Goal: Information Seeking & Learning: Learn about a topic

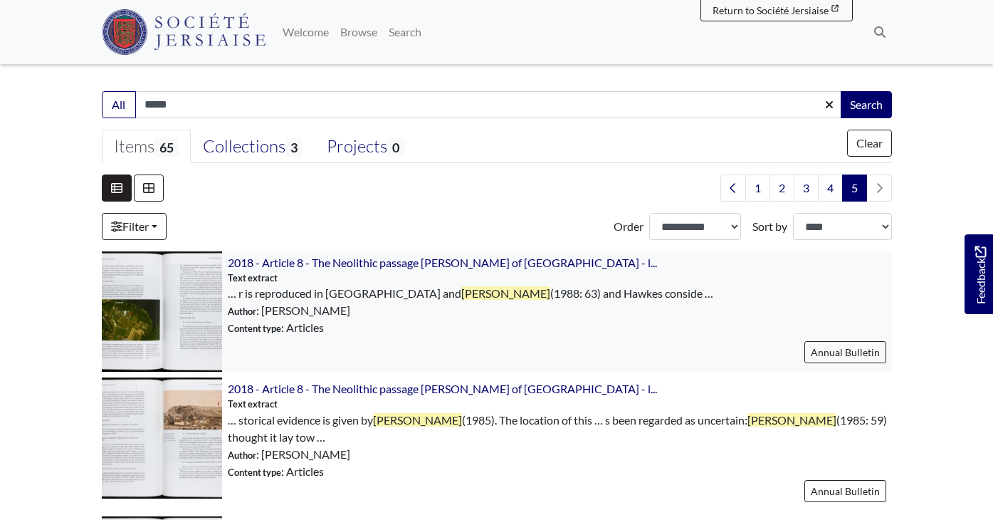
scroll to position [297, 0]
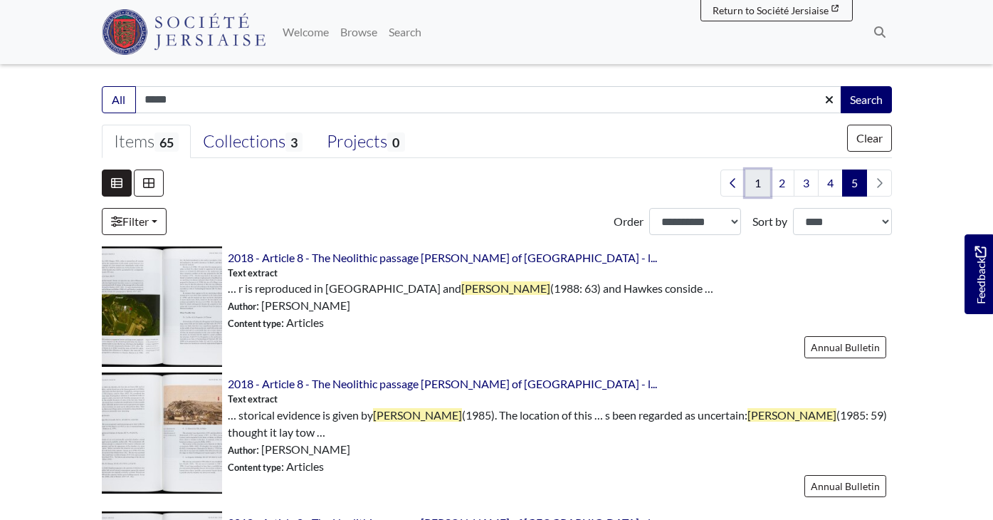
click at [762, 187] on link "1" at bounding box center [757, 182] width 25 height 27
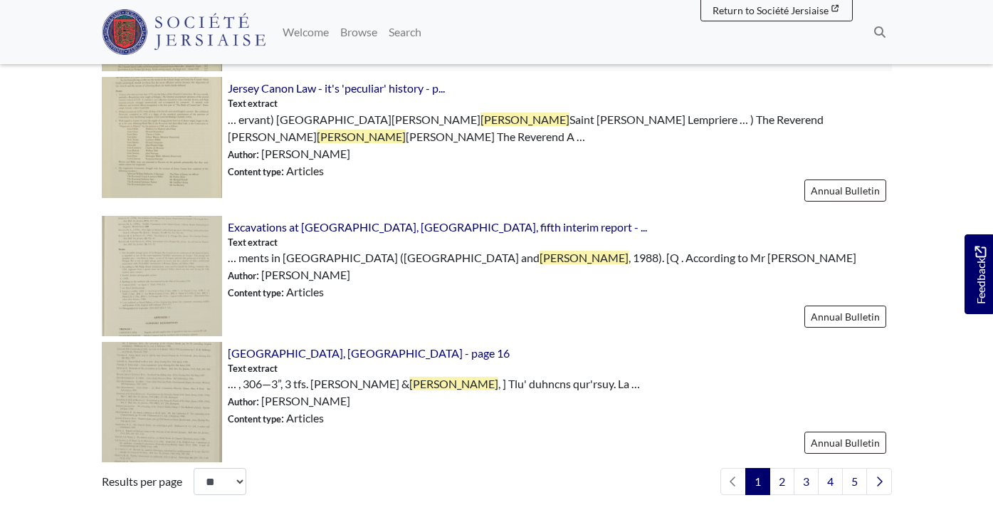
scroll to position [2010, 0]
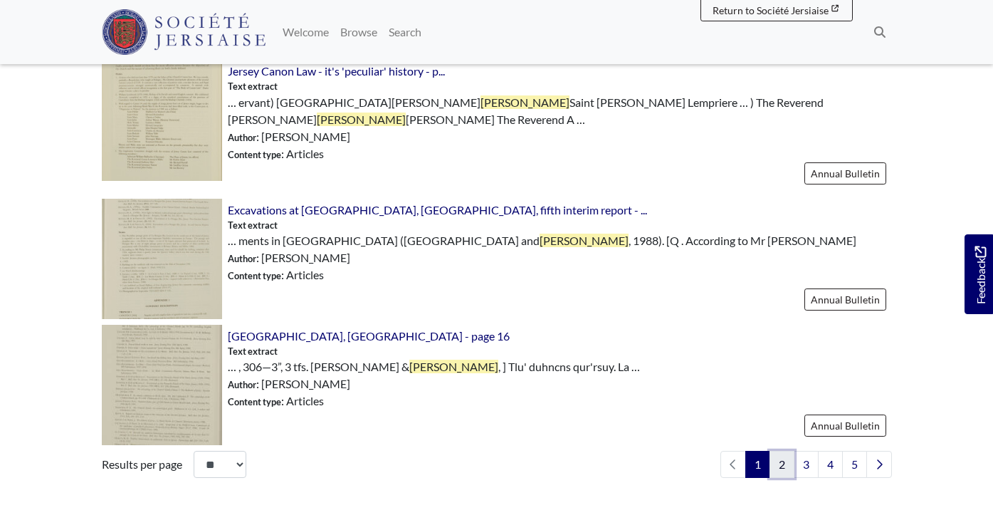
click at [782, 465] on link "2" at bounding box center [782, 464] width 25 height 27
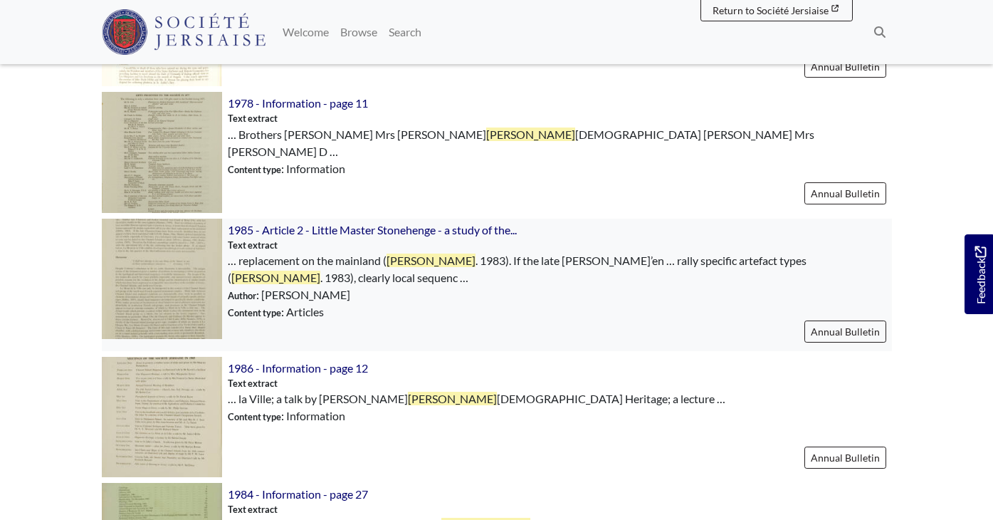
scroll to position [1473, 0]
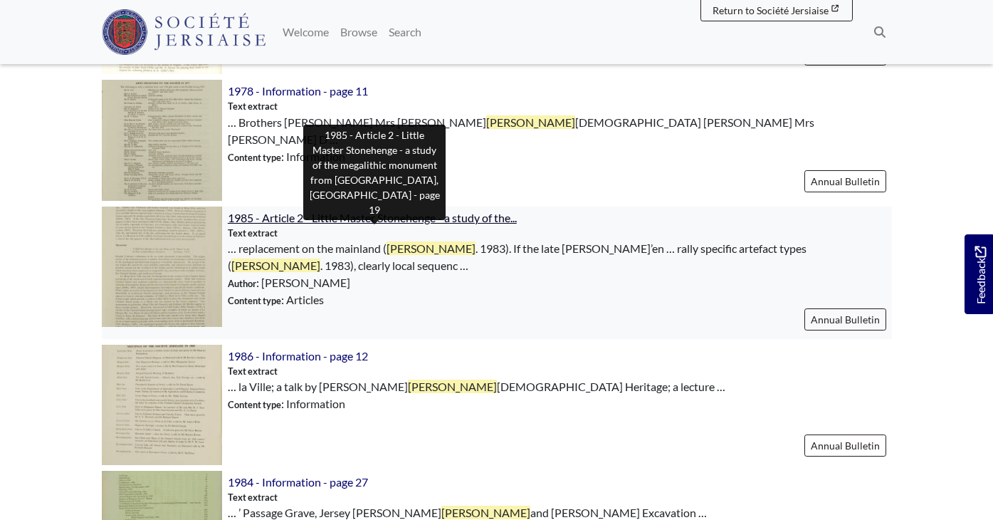
click at [458, 219] on span "1985 - Article 2 - Little Master Stonehenge - a study of the..." at bounding box center [372, 218] width 289 height 14
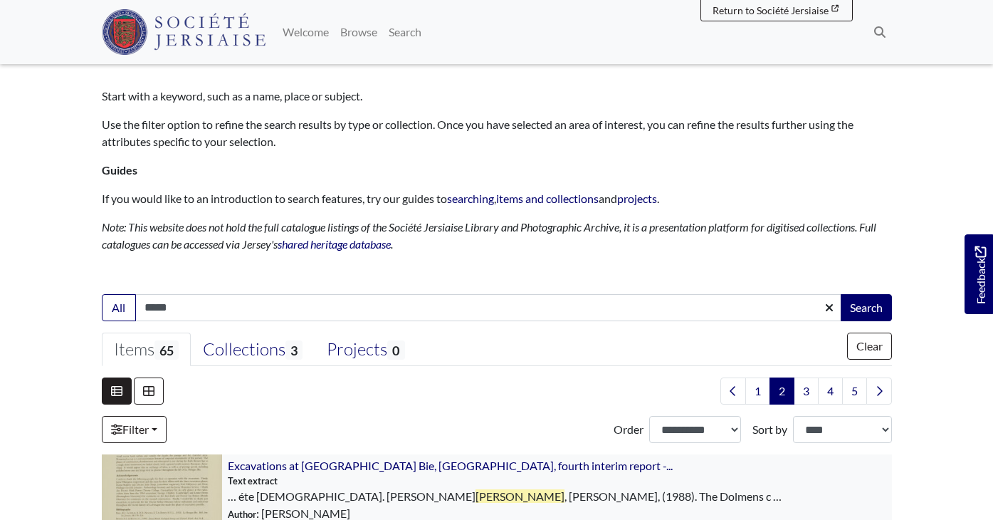
scroll to position [88, 0]
click at [251, 352] on div "Collections 3" at bounding box center [253, 350] width 100 height 21
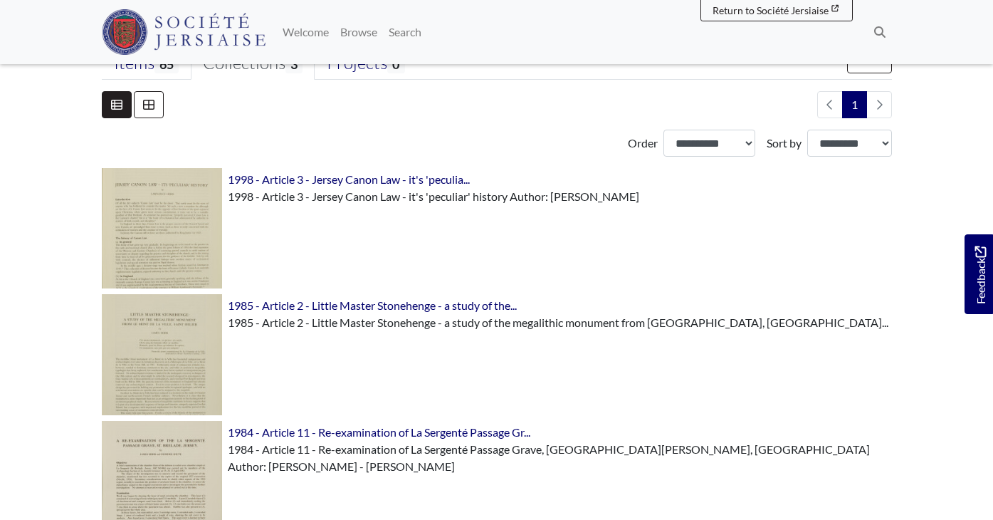
scroll to position [425, 0]
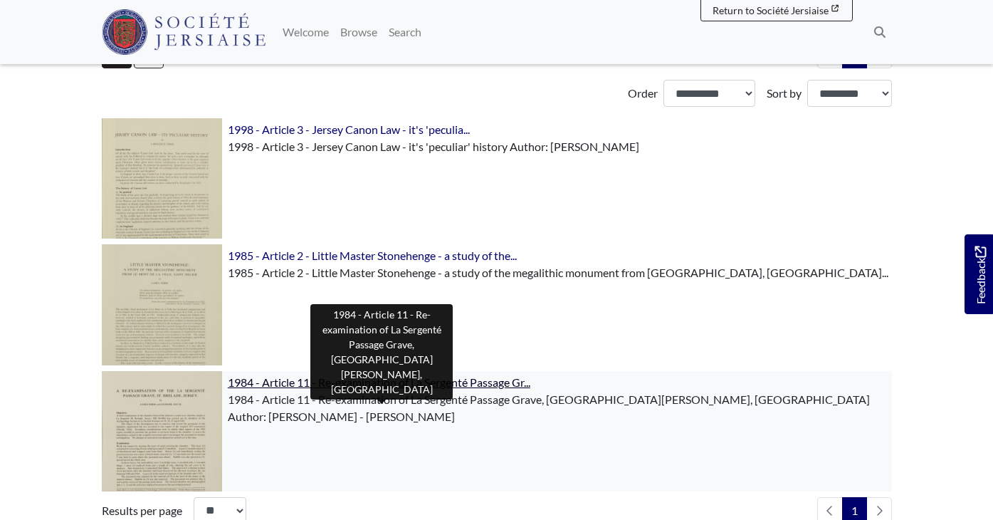
click at [488, 382] on span "1984 - Article 11 - Re-examination of La Sergenté Passage Gr..." at bounding box center [379, 382] width 303 height 14
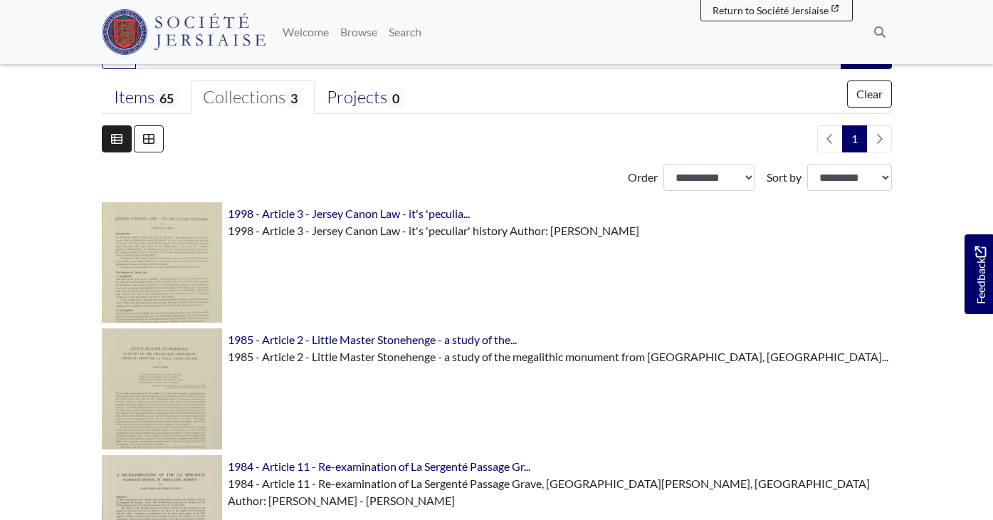
scroll to position [345, 0]
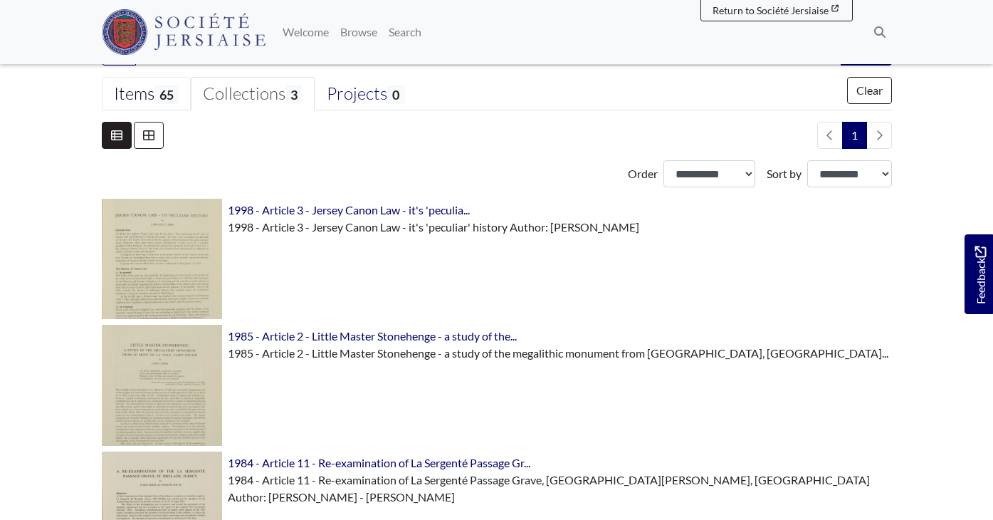
click at [167, 97] on span "65" at bounding box center [167, 94] width 24 height 19
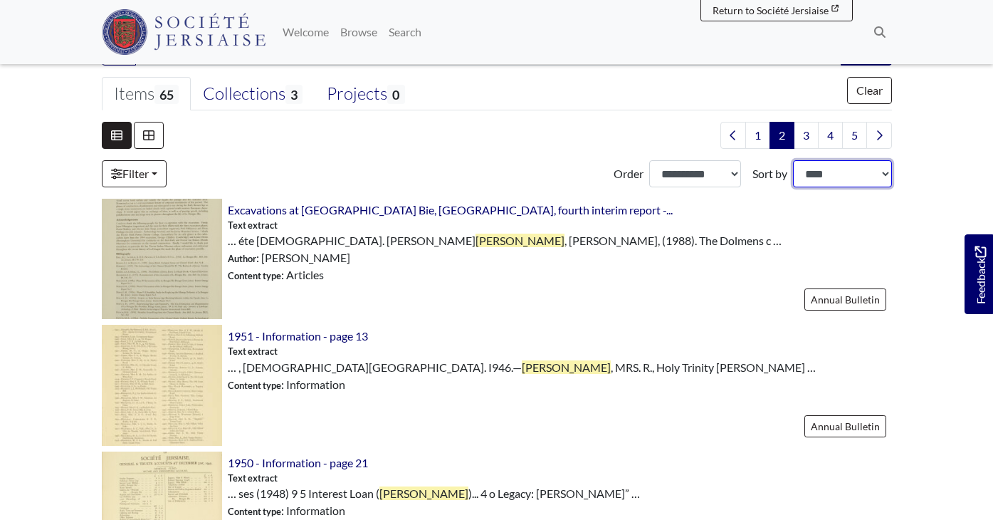
click at [842, 174] on select "**********" at bounding box center [842, 173] width 99 height 27
click at [793, 160] on select "**********" at bounding box center [842, 173] width 99 height 27
click at [854, 172] on select "**********" at bounding box center [842, 173] width 99 height 27
click at [793, 160] on select "**********" at bounding box center [842, 173] width 99 height 27
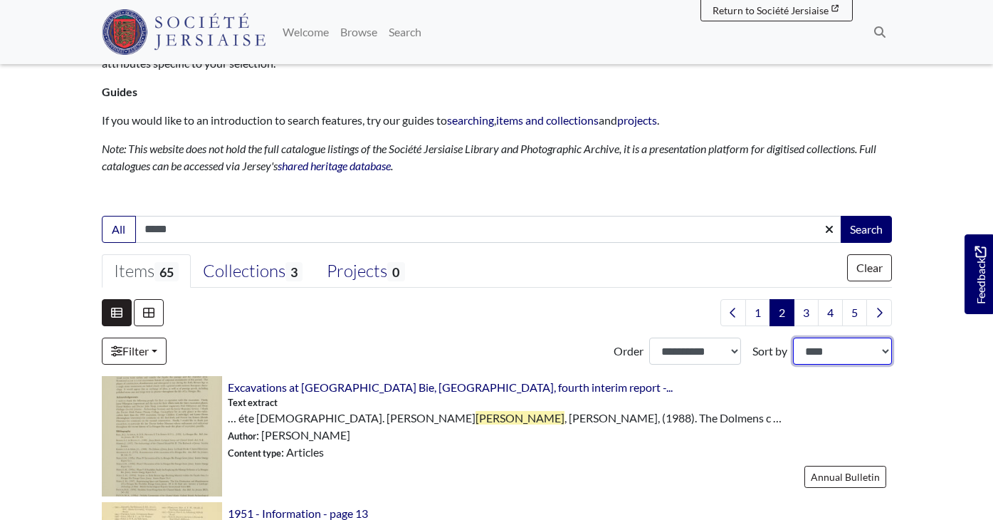
scroll to position [100, 0]
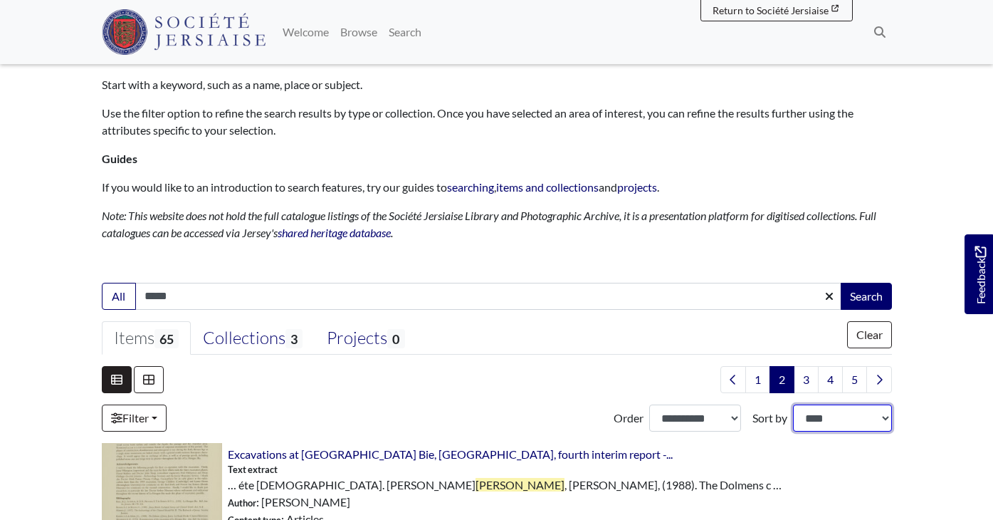
click at [850, 421] on select "**********" at bounding box center [842, 417] width 99 height 27
select select "*******"
click at [793, 404] on select "**********" at bounding box center [842, 417] width 99 height 27
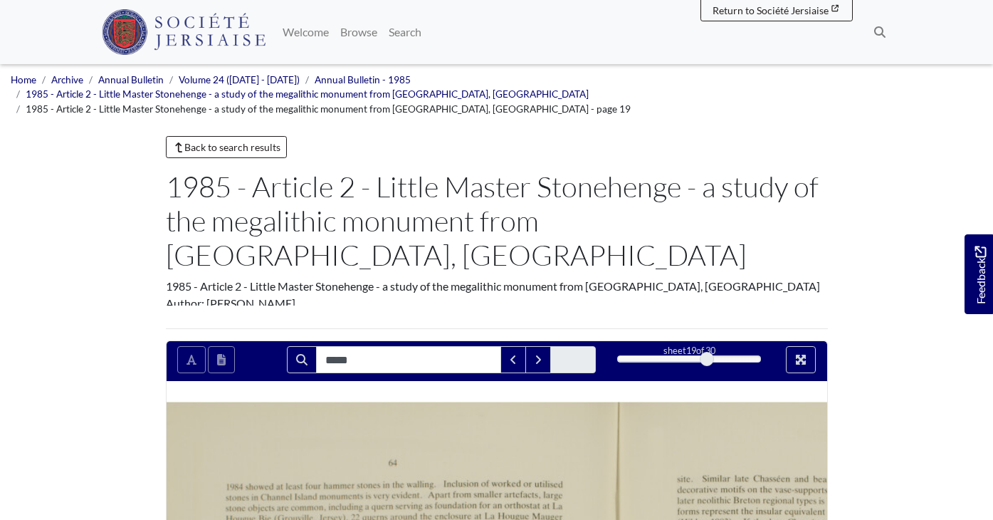
type input "*****"
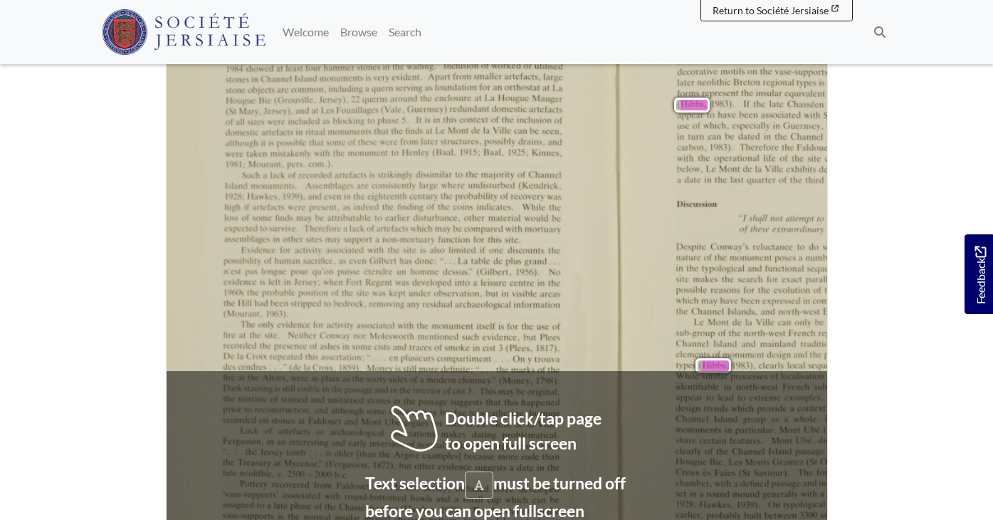
scroll to position [444, 0]
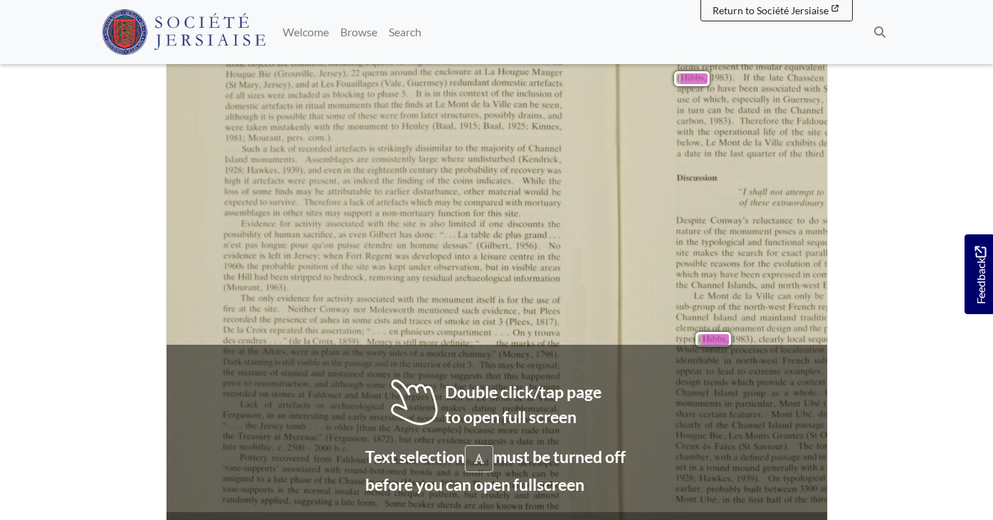
click at [898, 452] on span "more" at bounding box center [906, 456] width 16 height 9
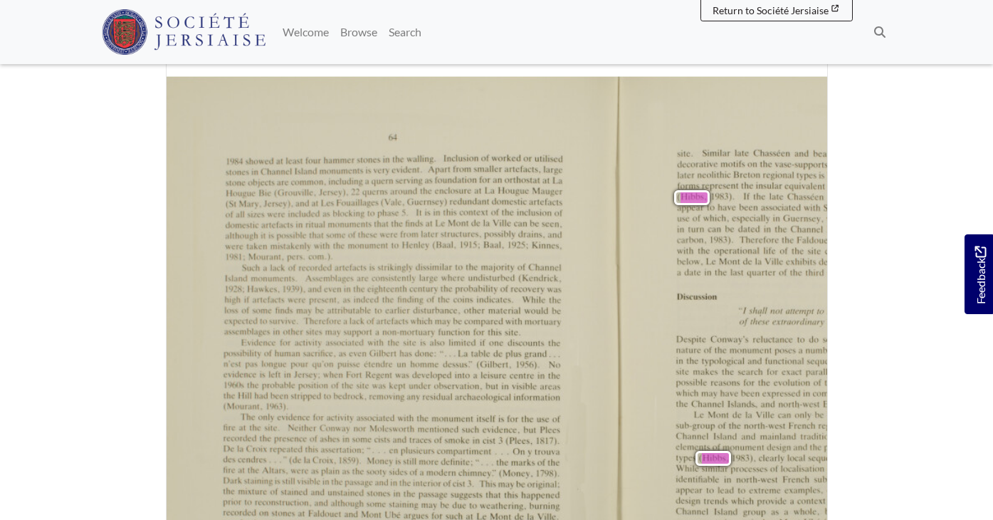
scroll to position [324, 0]
click at [155, 384] on icon "Previous Page" at bounding box center [158, 389] width 6 height 10
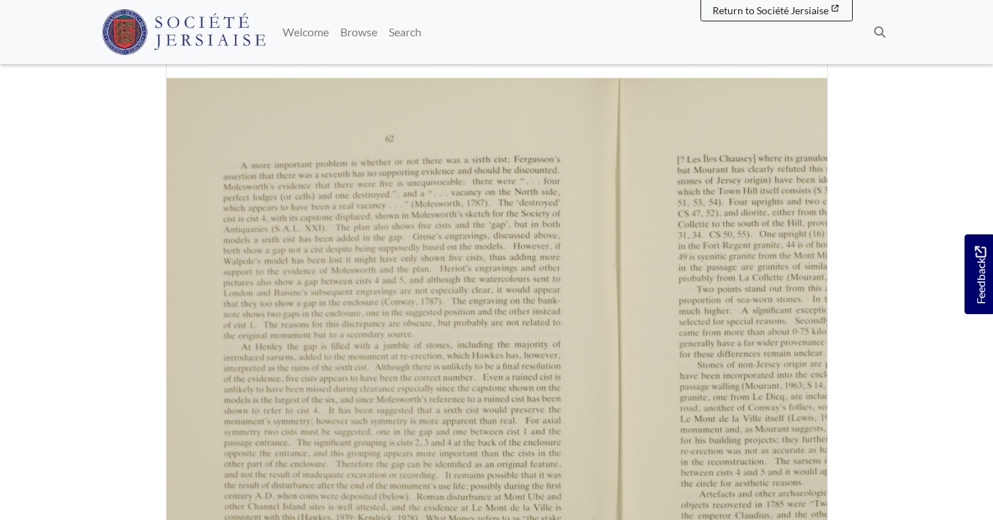
click at [155, 384] on icon "Previous Page" at bounding box center [158, 389] width 6 height 10
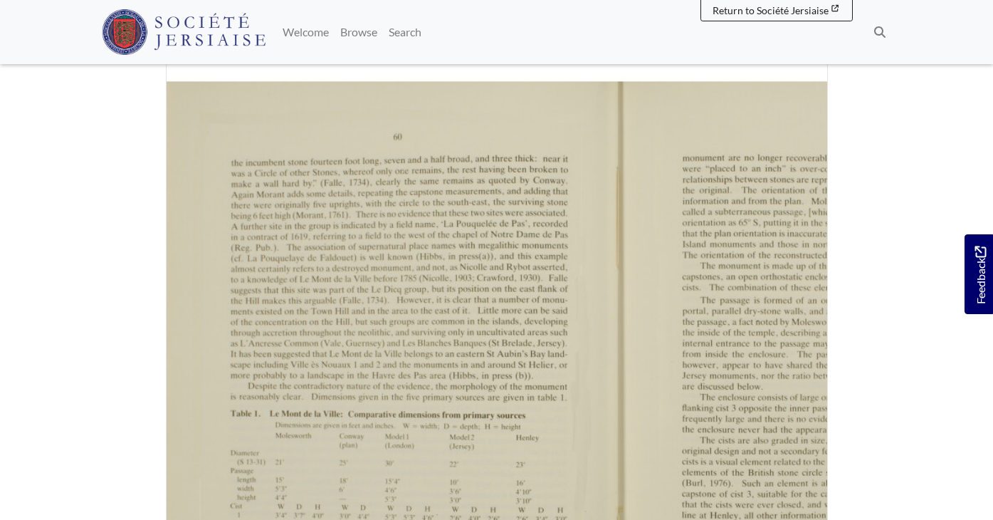
click at [155, 384] on icon "Previous Page" at bounding box center [158, 389] width 6 height 10
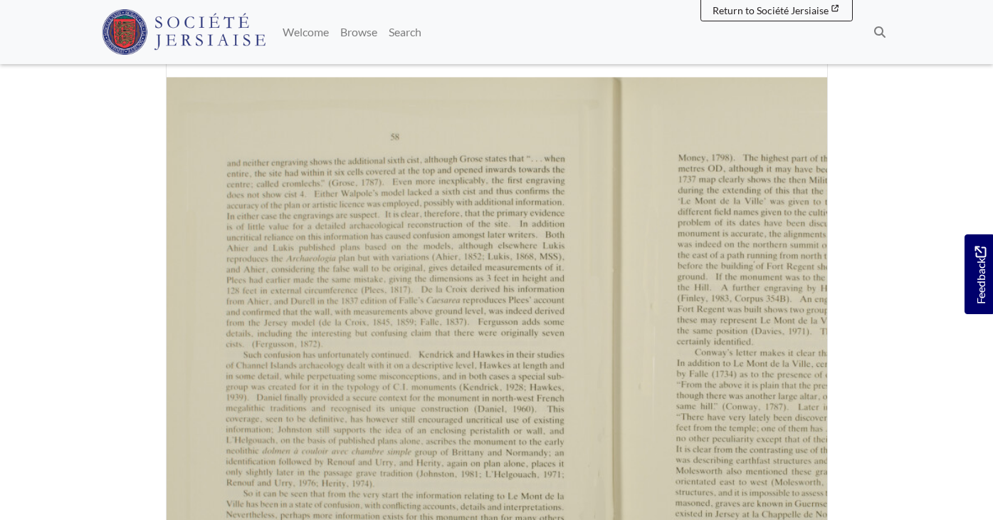
click at [155, 384] on icon "Previous Page" at bounding box center [158, 389] width 6 height 10
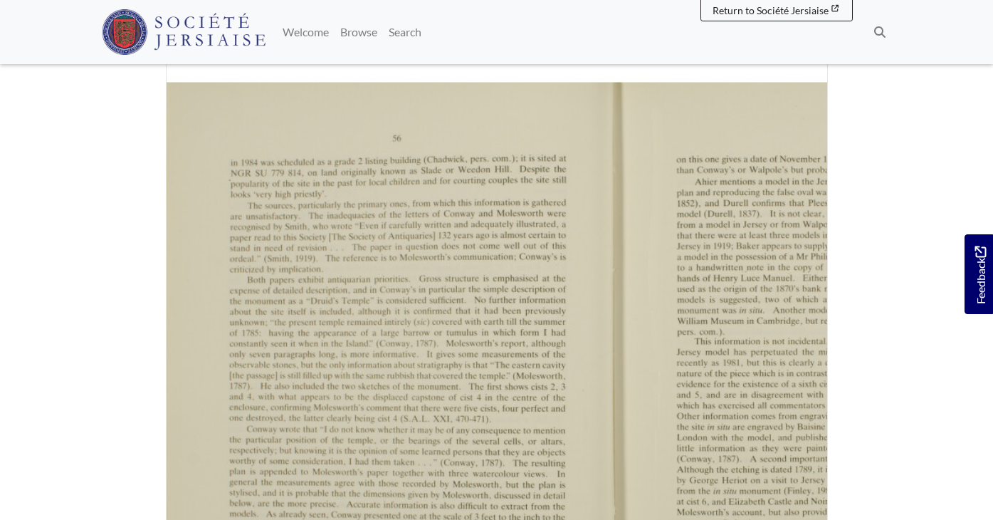
click at [155, 384] on icon "Previous Page" at bounding box center [158, 389] width 6 height 10
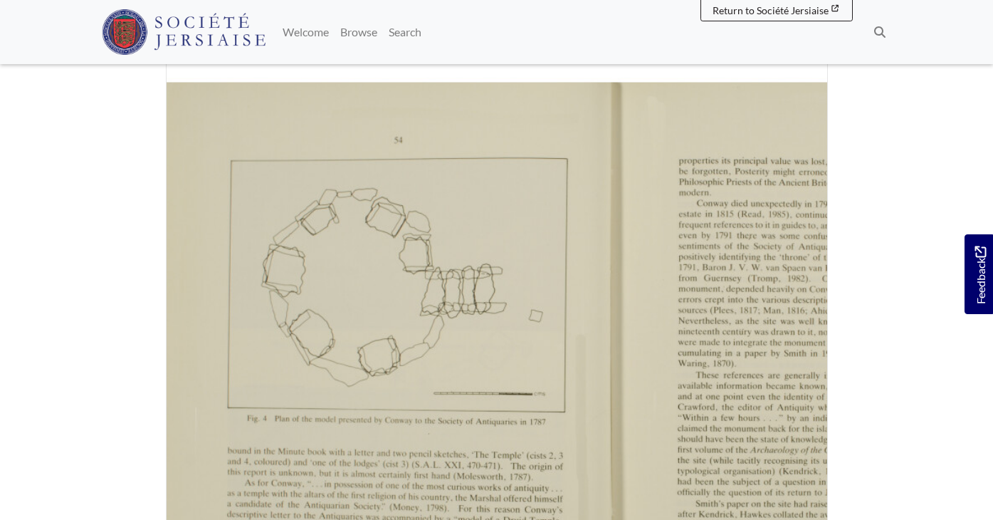
click at [155, 384] on icon "Previous Page" at bounding box center [158, 389] width 6 height 10
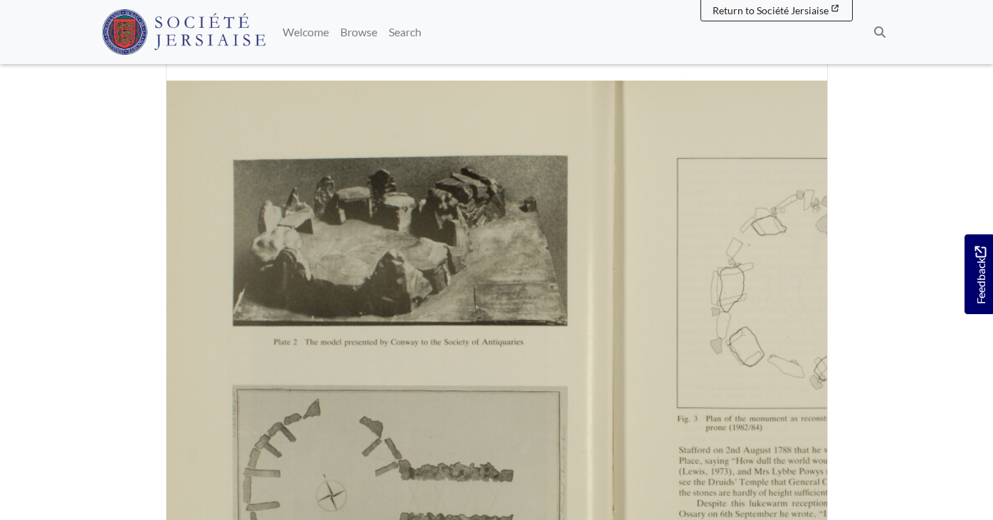
click at [155, 384] on icon "Previous Page" at bounding box center [158, 389] width 6 height 10
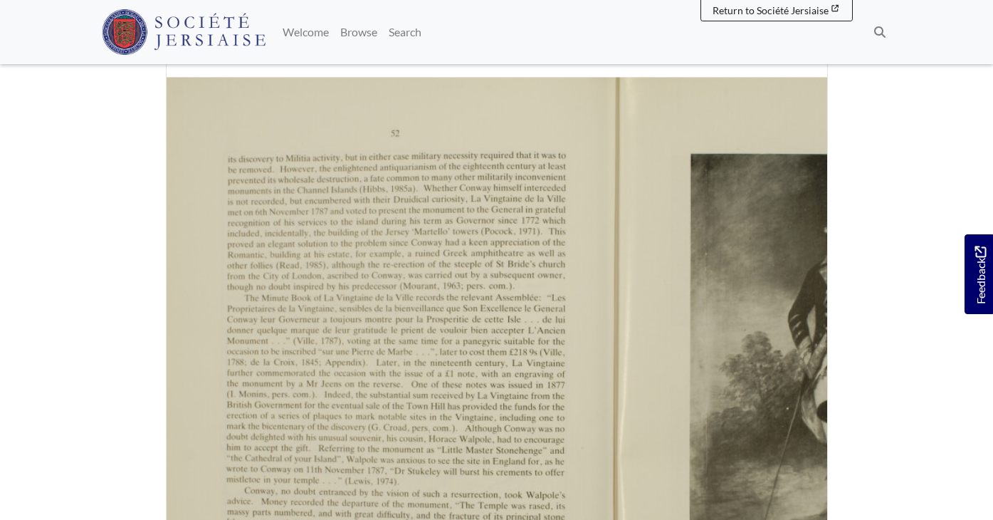
click at [155, 384] on icon "Previous Page" at bounding box center [158, 389] width 6 height 10
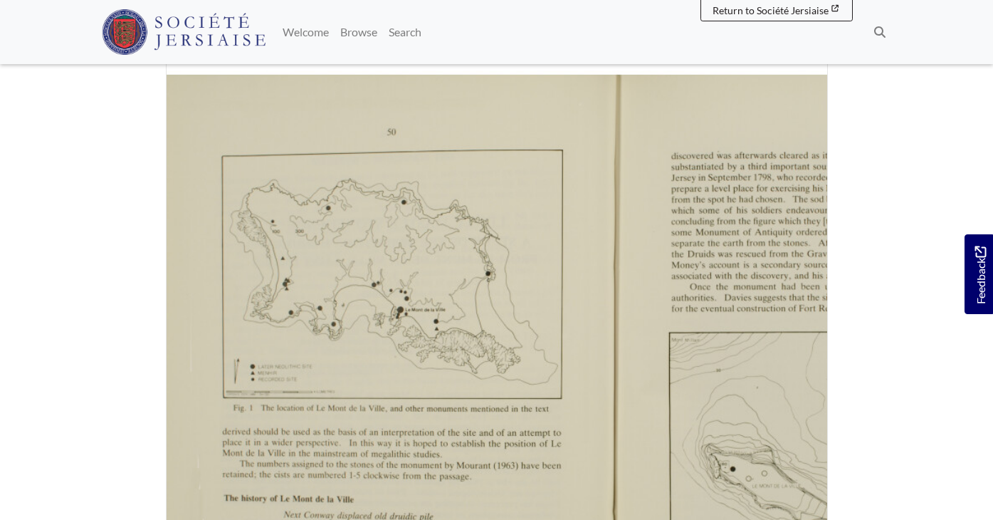
click at [155, 384] on icon "Previous Page" at bounding box center [158, 389] width 6 height 10
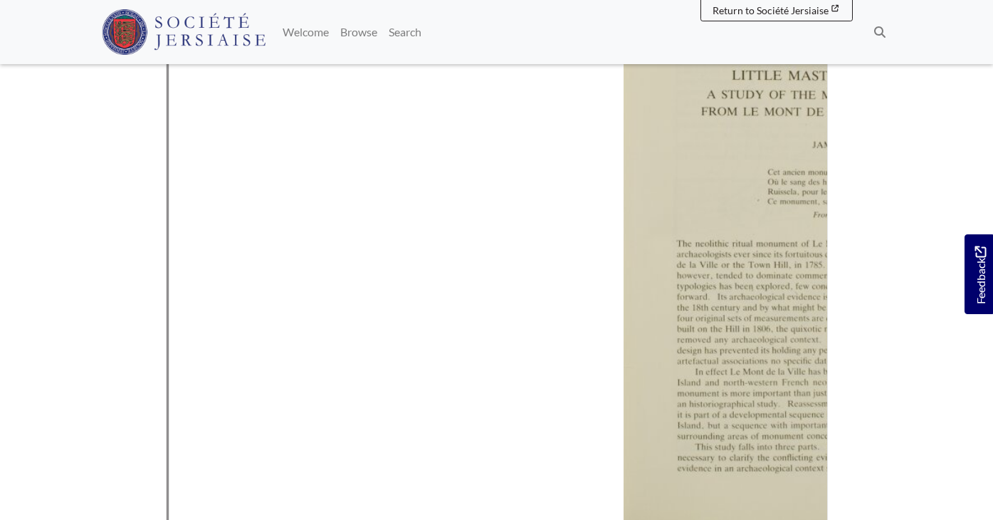
scroll to position [483, 0]
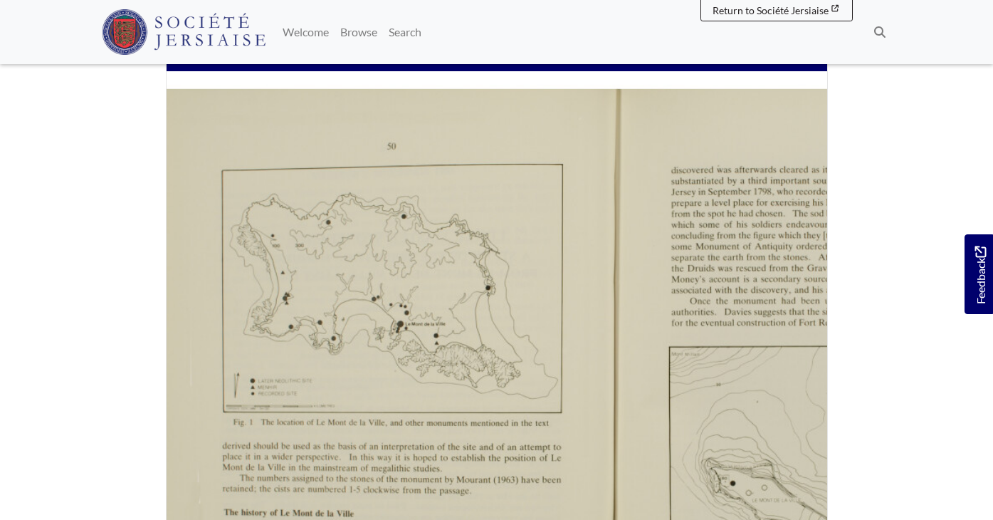
scroll to position [308, 0]
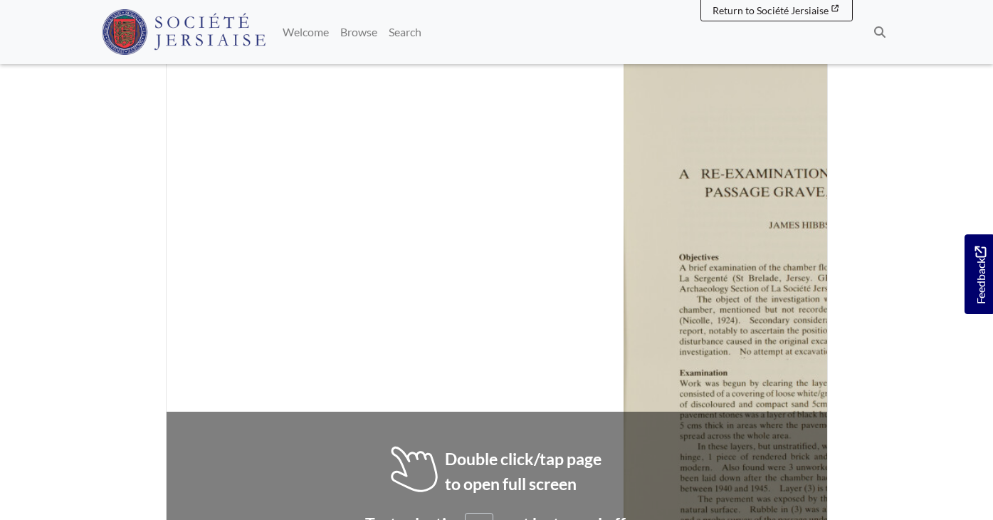
scroll to position [436, 0]
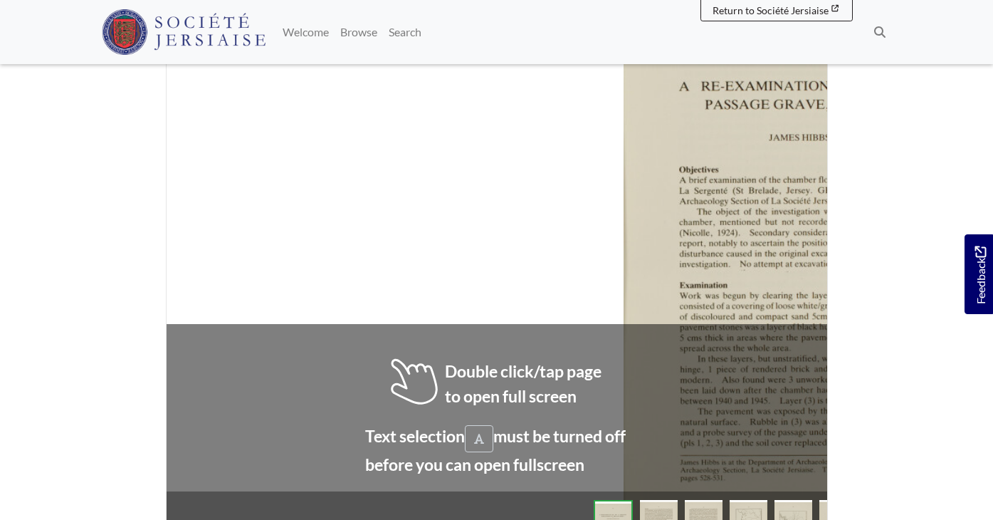
click at [753, 249] on div at bounding box center [852, 239] width 457 height 647
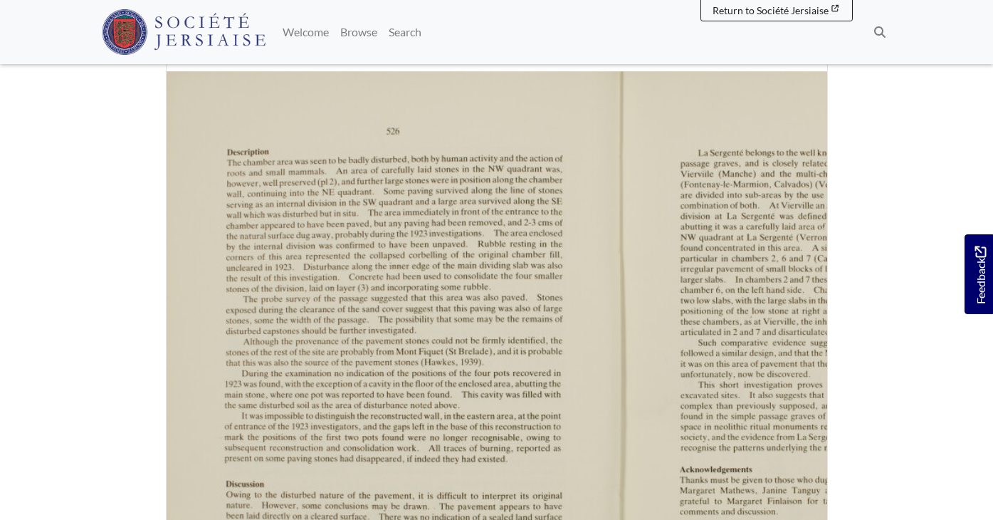
scroll to position [302, 0]
click at [155, 376] on icon "Previous Page" at bounding box center [158, 381] width 7 height 11
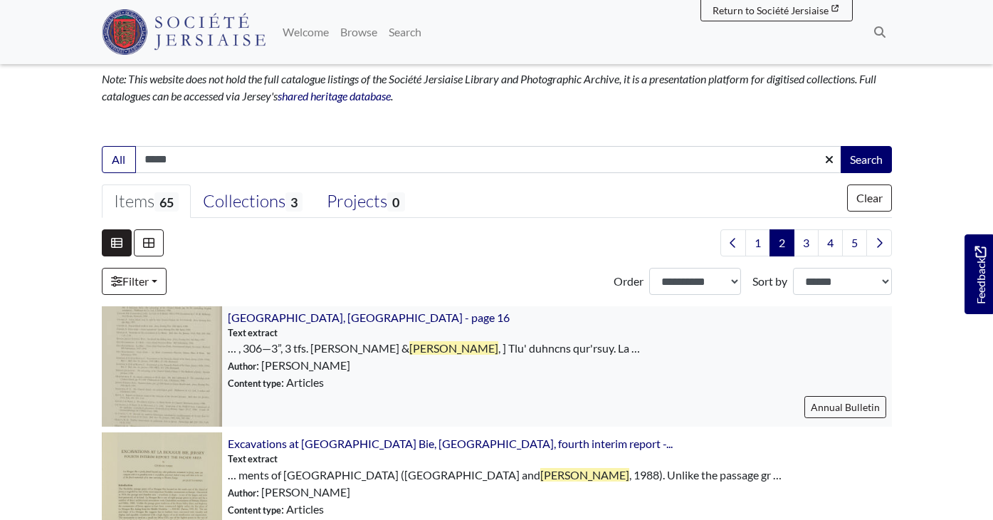
scroll to position [218, 0]
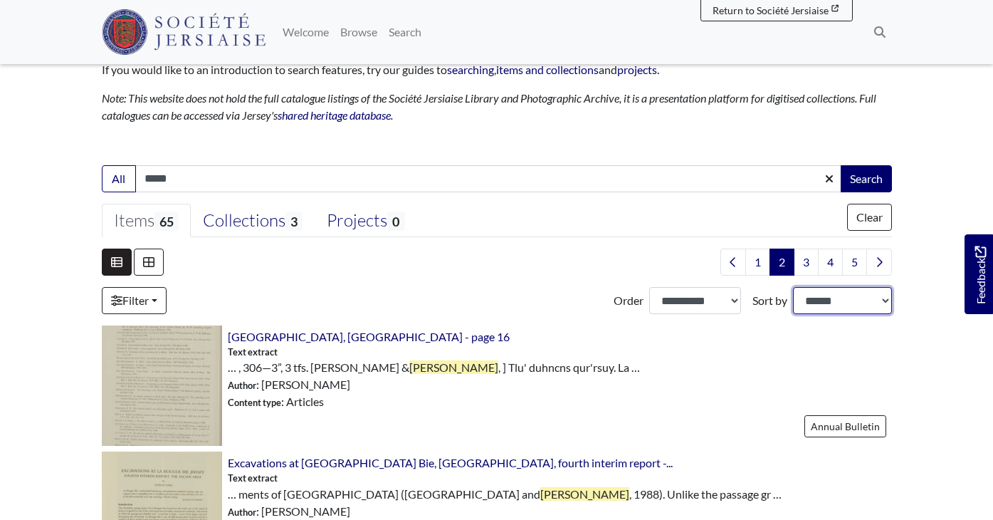
click at [837, 303] on select "**********" at bounding box center [842, 300] width 99 height 27
select select "*****"
click at [793, 287] on select "**********" at bounding box center [842, 300] width 99 height 27
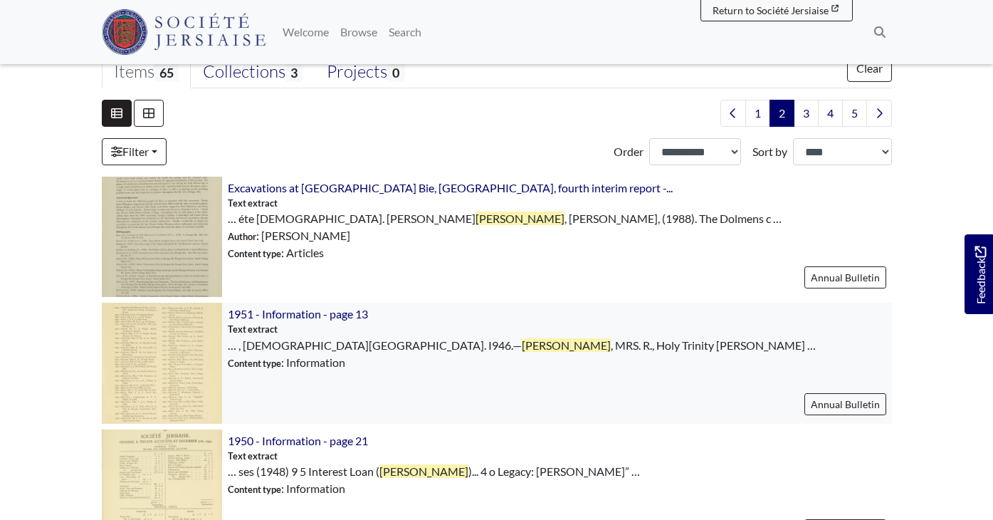
scroll to position [363, 0]
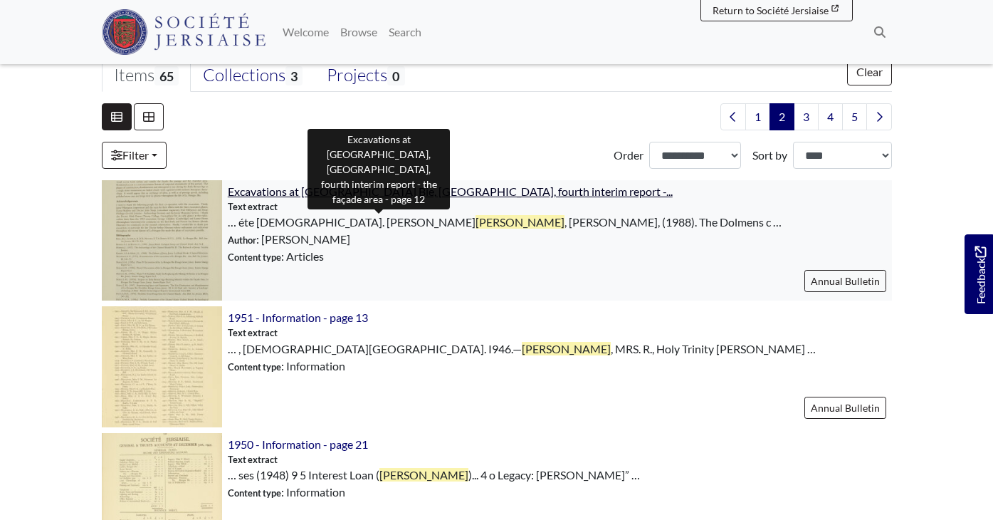
click at [442, 189] on span "Excavations at La Hougue Bie, Jersey, fourth interim report -..." at bounding box center [450, 191] width 445 height 14
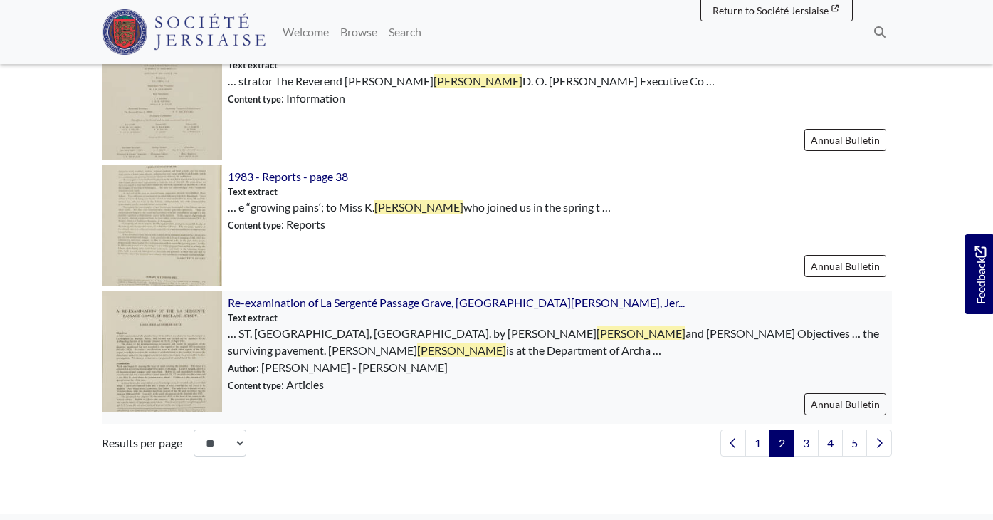
scroll to position [2091, 0]
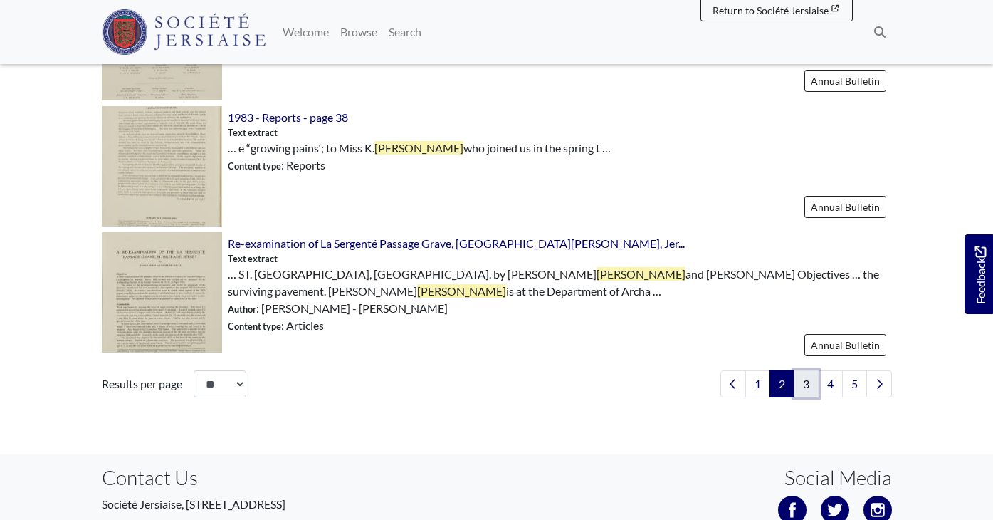
click at [804, 372] on link "3" at bounding box center [806, 383] width 25 height 27
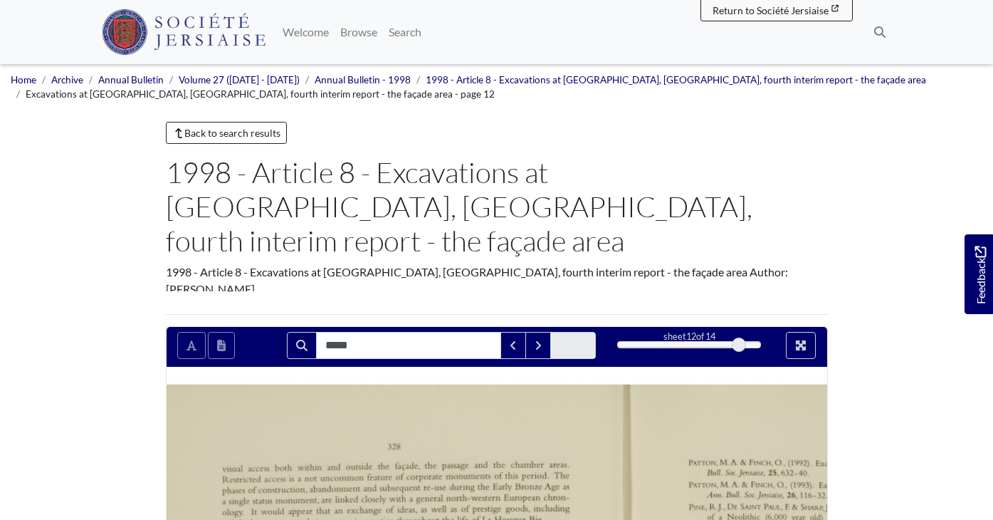
type input "*****"
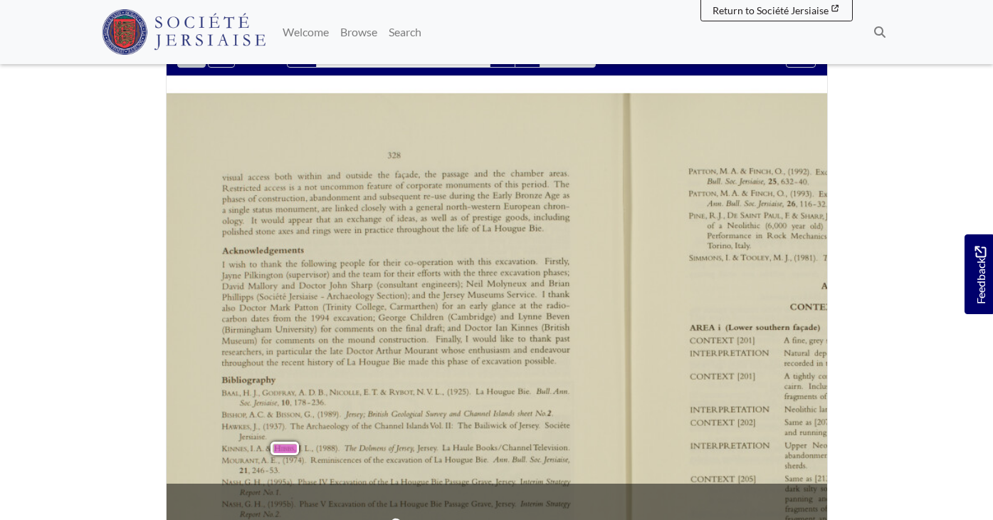
scroll to position [295, 0]
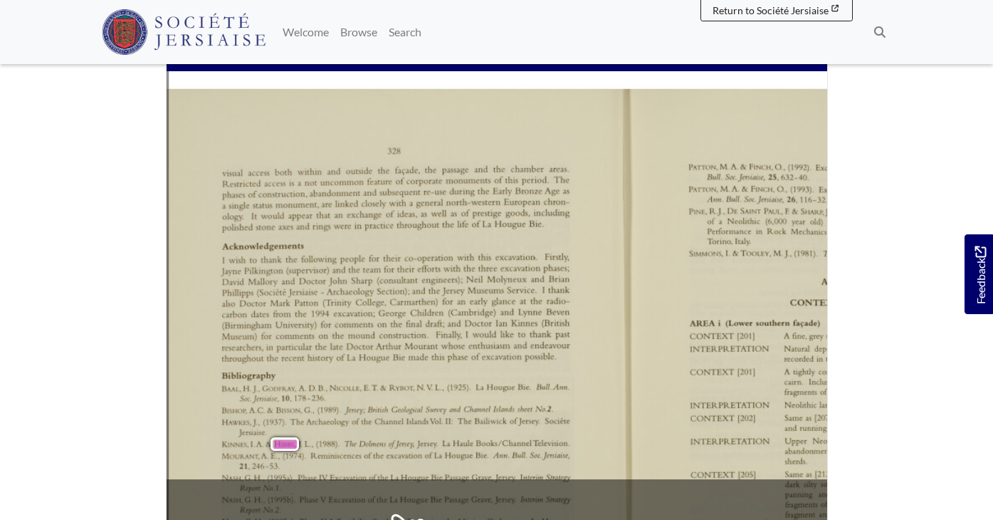
click at [155, 398] on icon "Previous Page" at bounding box center [158, 403] width 6 height 10
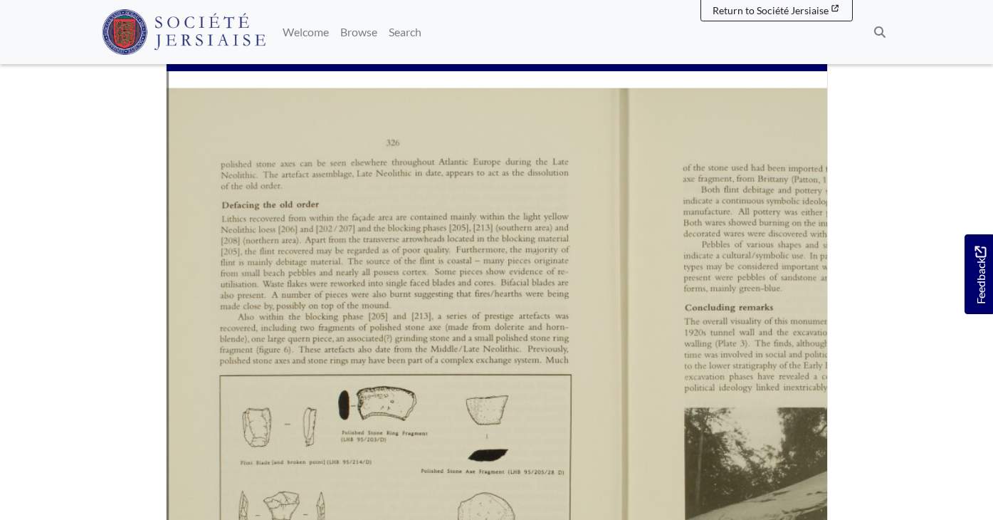
click at [155, 398] on icon "Previous Page" at bounding box center [158, 403] width 6 height 10
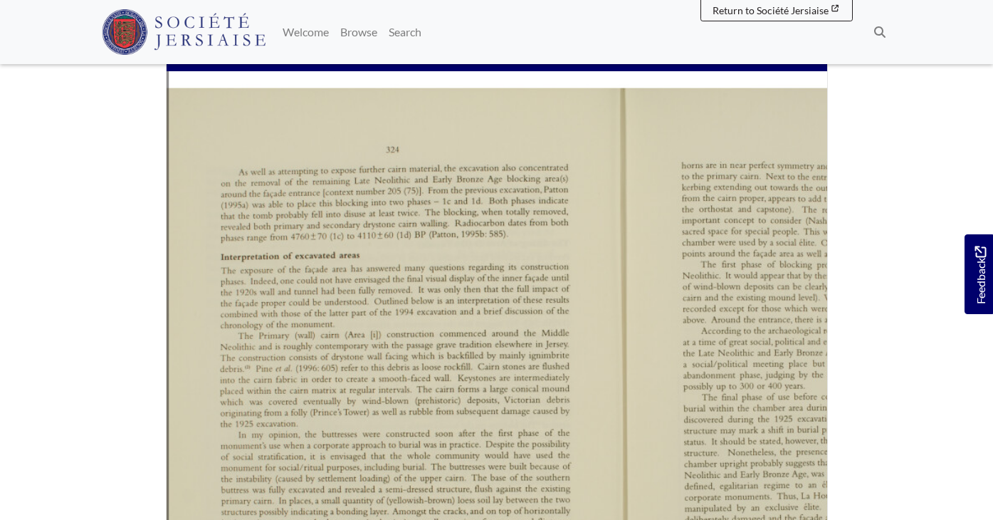
click at [155, 398] on icon "Previous Page" at bounding box center [158, 403] width 6 height 10
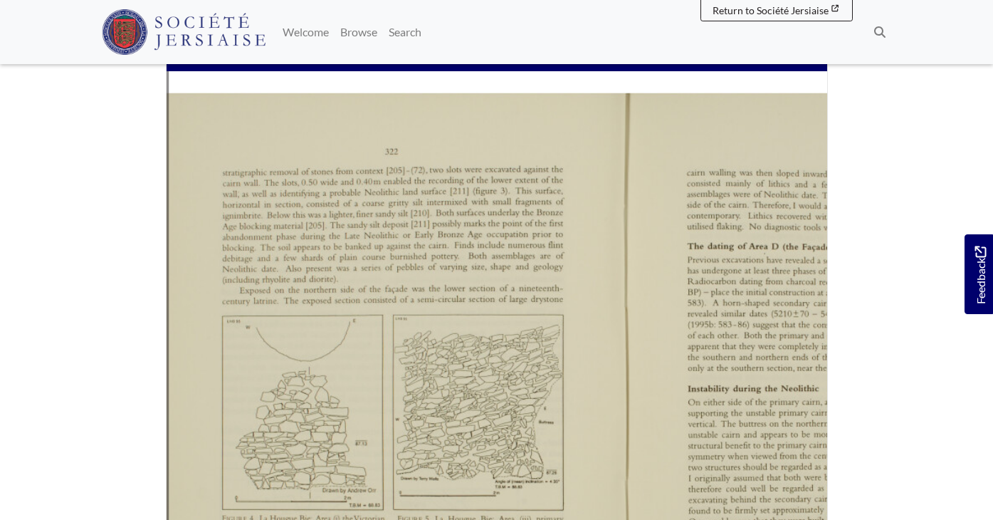
click at [155, 398] on icon "Previous Page" at bounding box center [158, 403] width 6 height 10
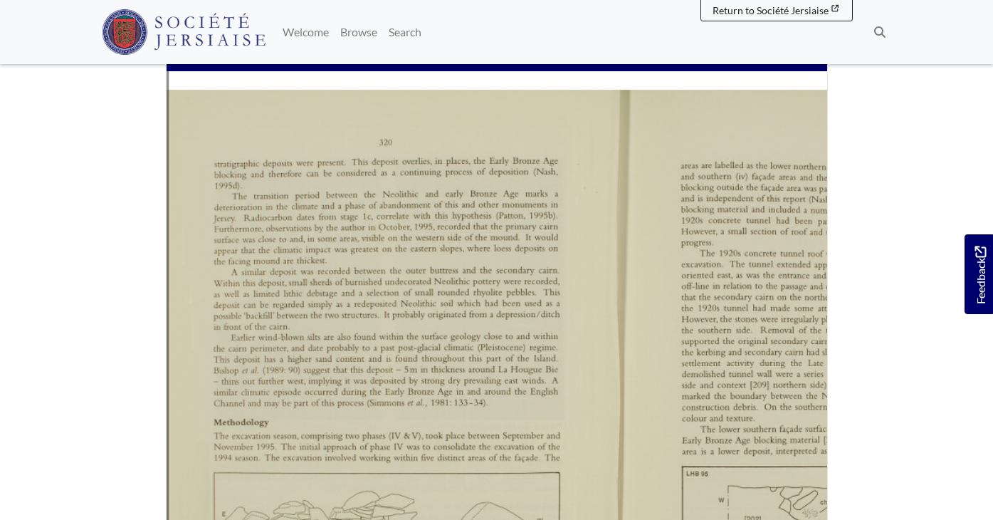
click at [155, 398] on icon "Previous Page" at bounding box center [158, 403] width 6 height 10
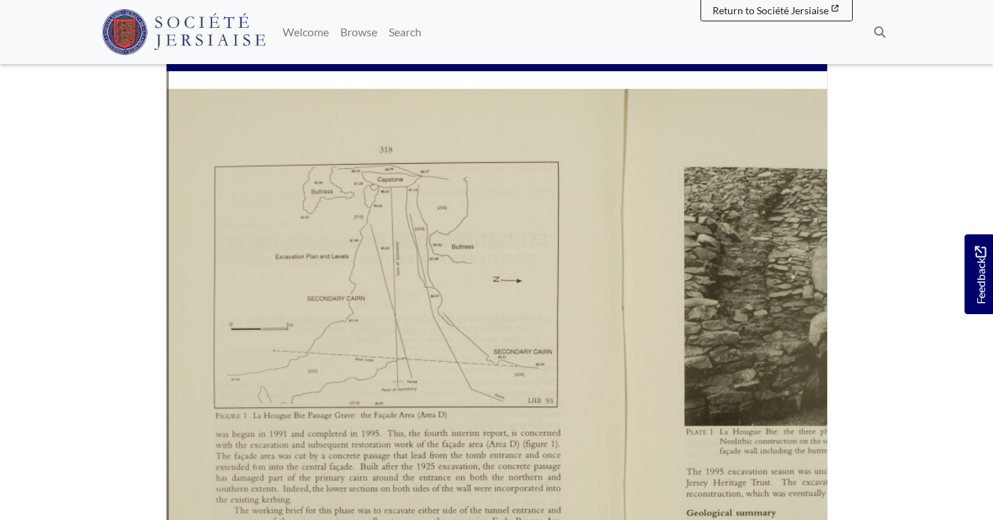
click at [155, 398] on icon "Previous Page" at bounding box center [158, 403] width 6 height 10
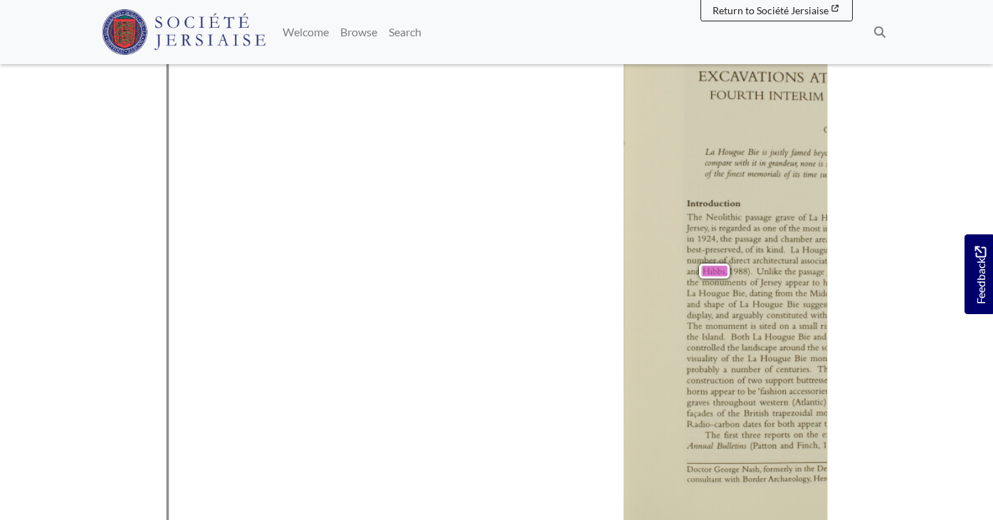
scroll to position [465, 0]
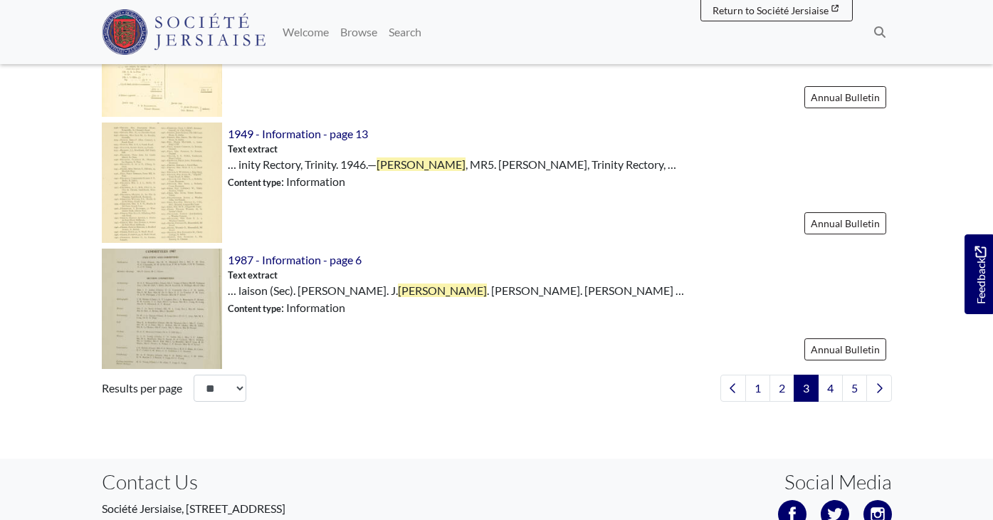
scroll to position [2078, 0]
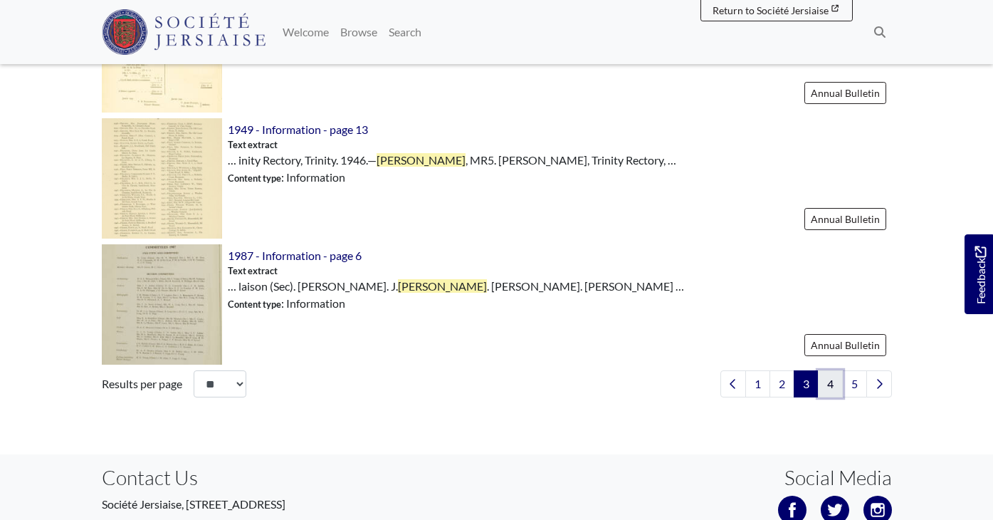
click at [827, 373] on link "4" at bounding box center [830, 383] width 25 height 27
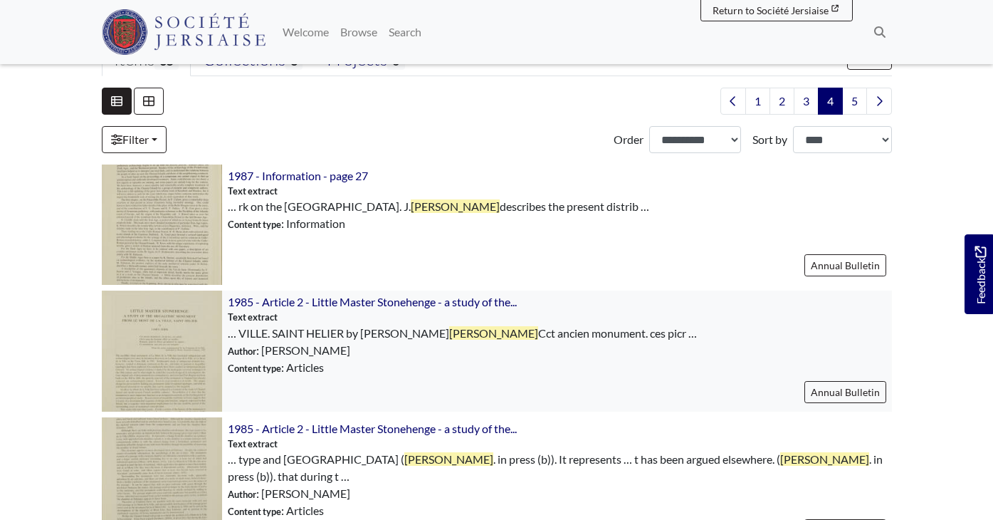
scroll to position [356, 0]
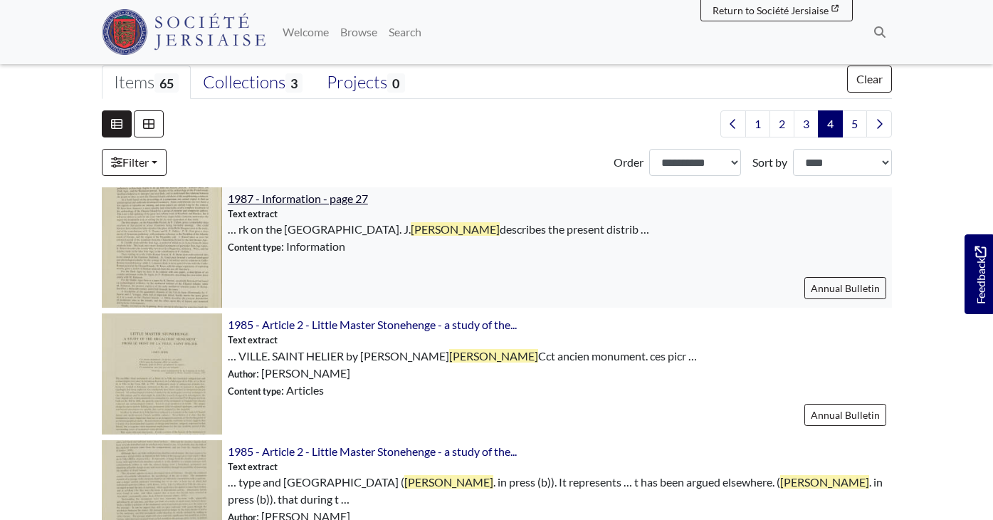
click at [327, 200] on span "1987 - Information - page 27" at bounding box center [298, 199] width 140 height 14
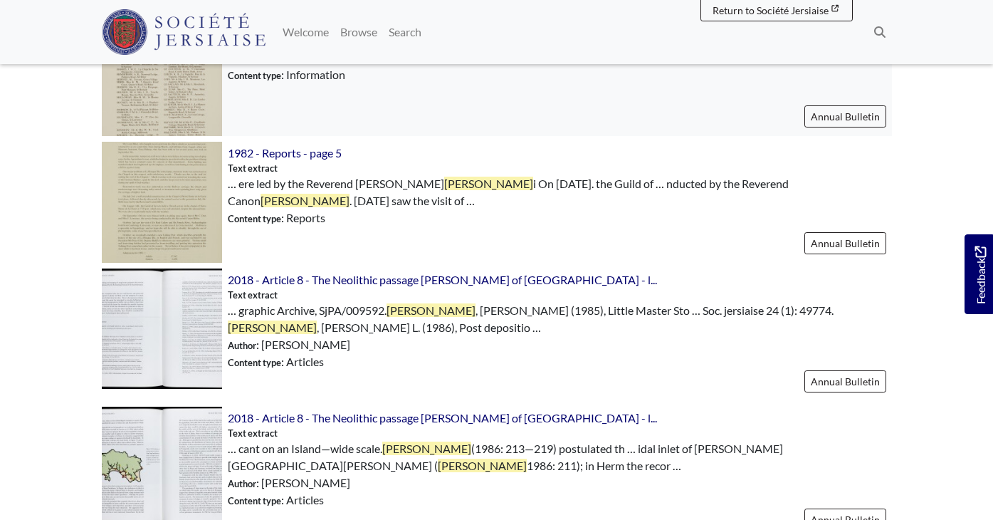
scroll to position [1957, 0]
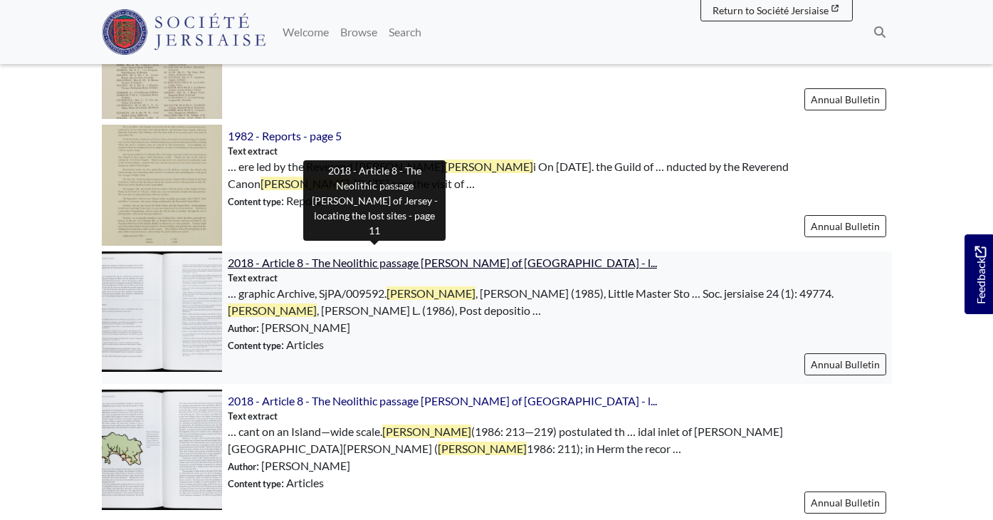
click at [446, 256] on span "2018 - Article 8 - The Neolithic passage graves of Jersey - l..." at bounding box center [442, 263] width 429 height 14
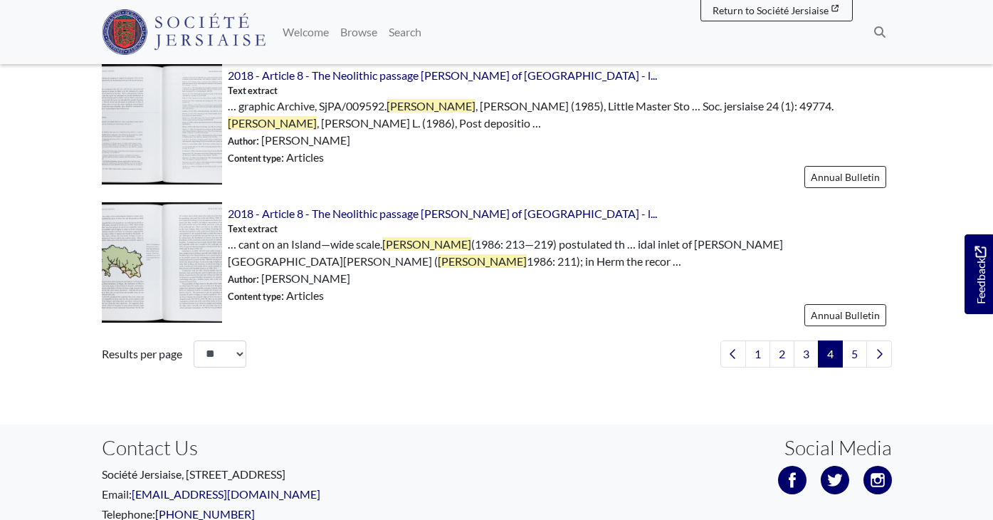
scroll to position [2147, 0]
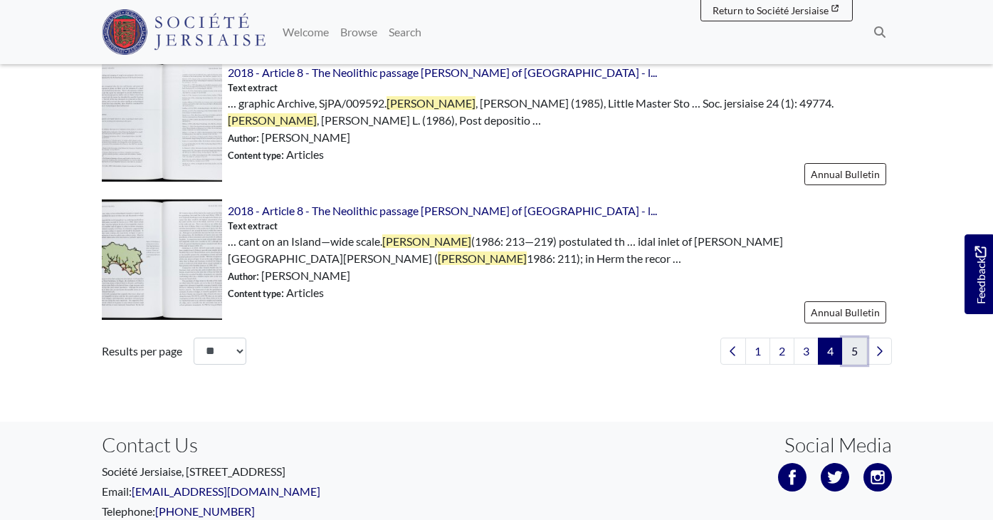
click at [849, 338] on link "5" at bounding box center [854, 351] width 25 height 27
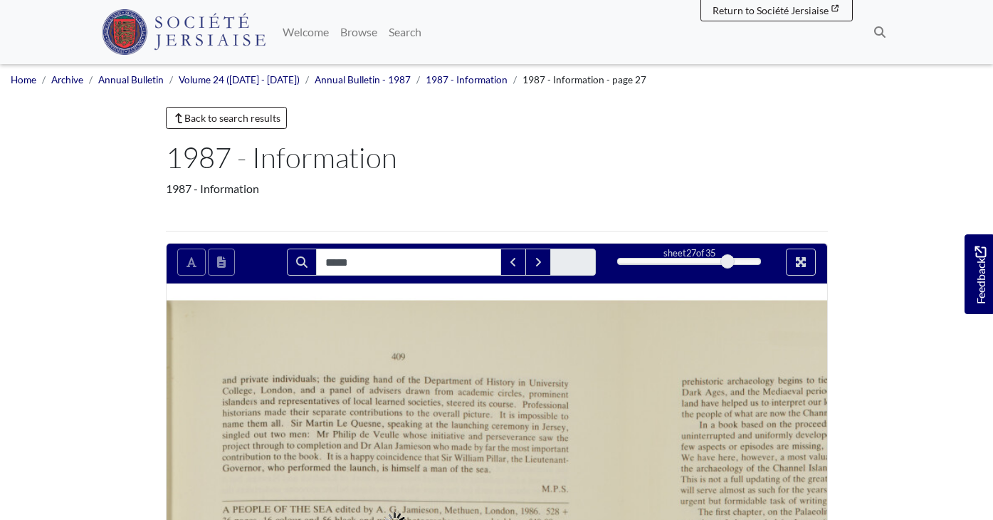
type input "*****"
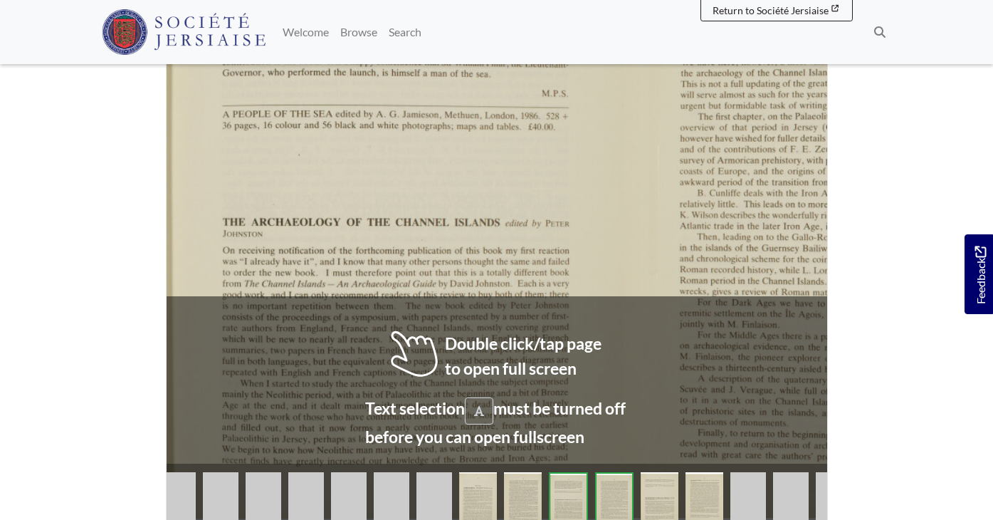
scroll to position [398, 0]
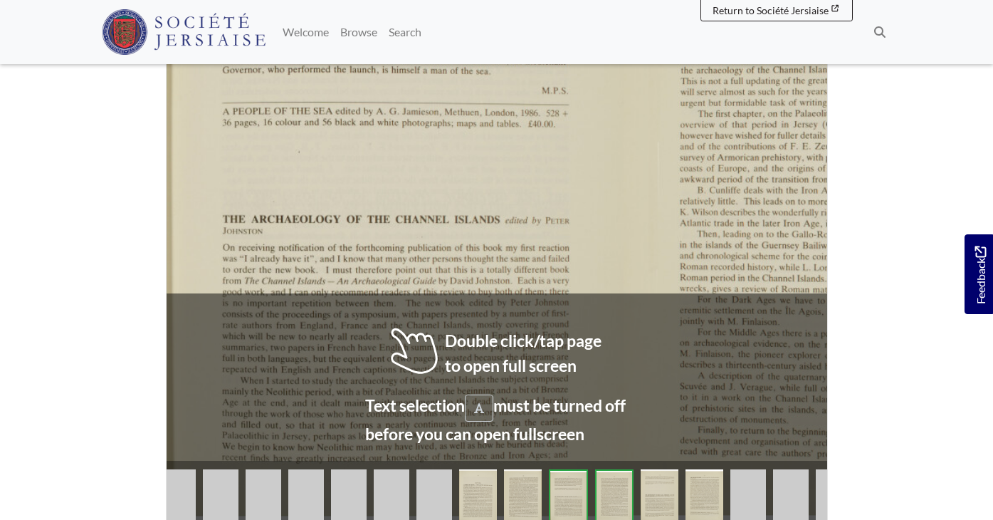
click at [680, 251] on div "Then, leading on to the [PERSON_NAME] Period, [PERSON_NAME] deals with selected…" at bounding box center [853, 264] width 347 height 66
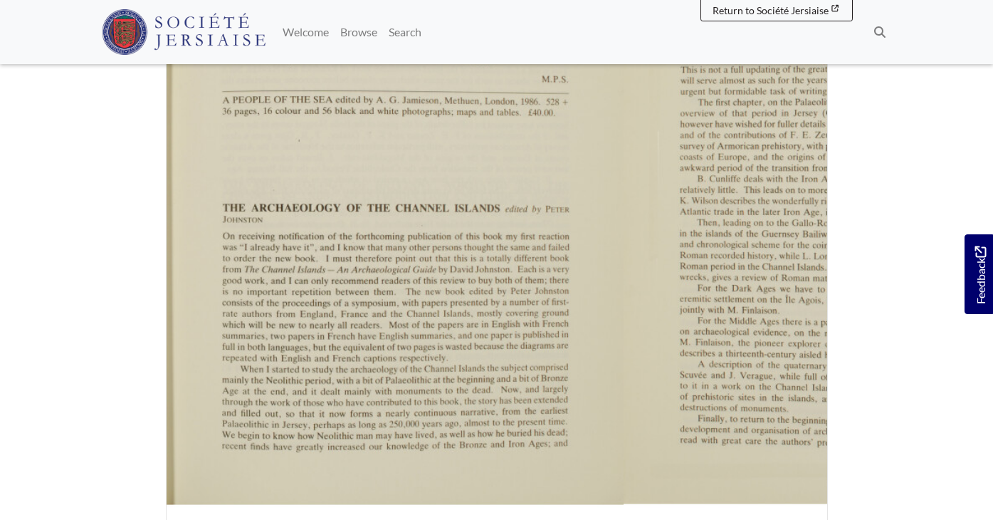
scroll to position [404, 0]
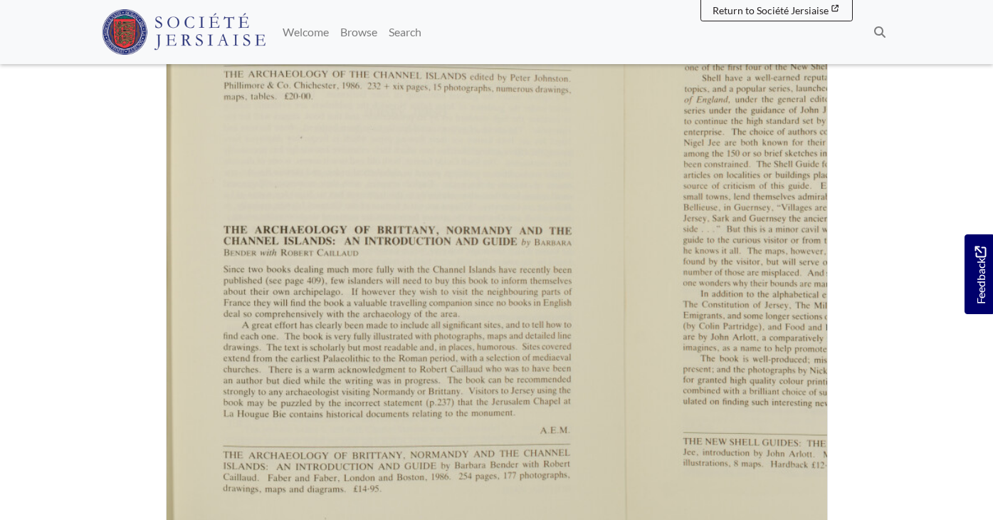
scroll to position [363, 0]
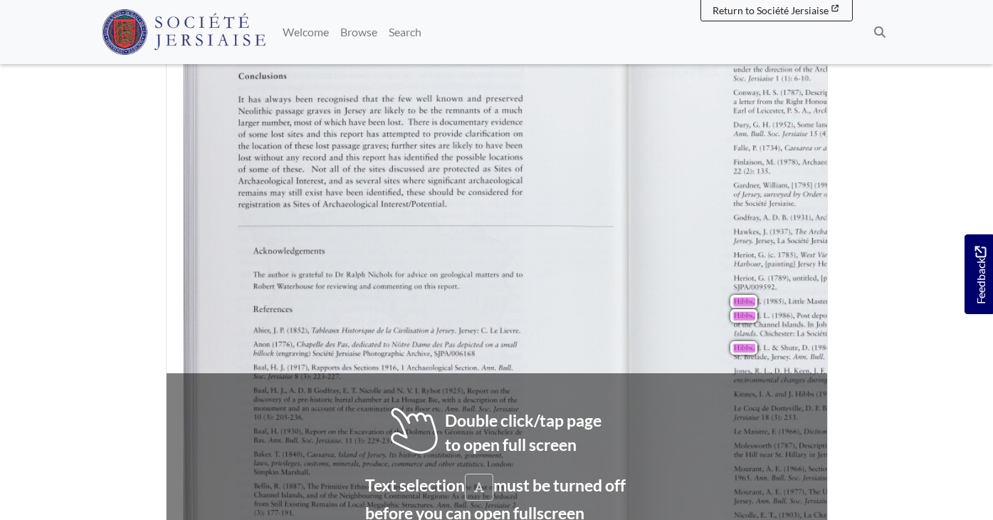
scroll to position [403, 0]
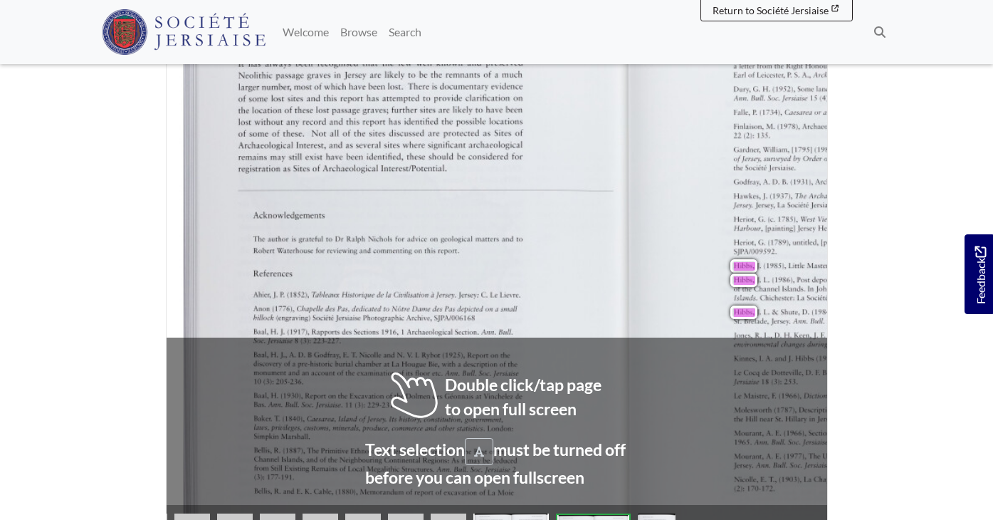
click at [535, 275] on div "NEOLITHIC PASSAGE GRAVES cromlech in the Parish of St Brelade jersey under the …" at bounding box center [632, 253] width 898 height 647
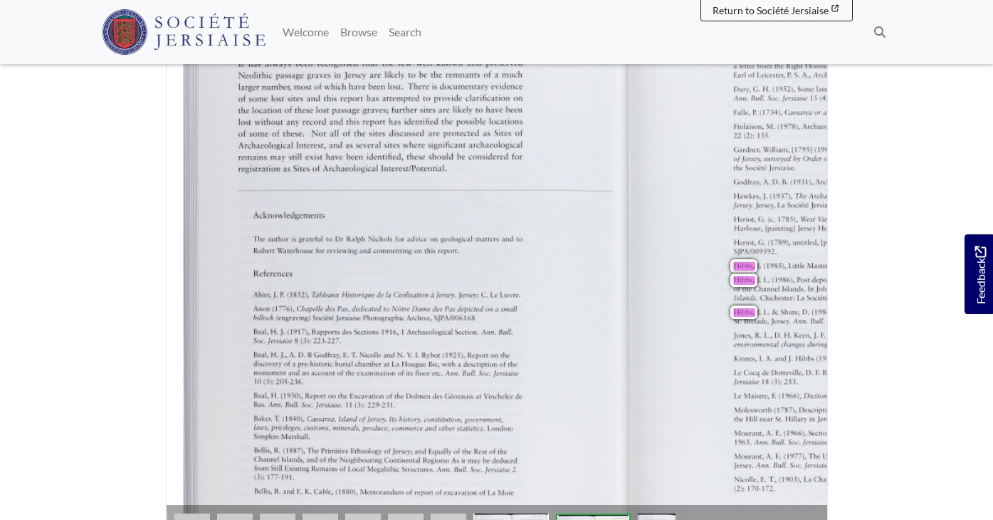
click at [155, 256] on icon "Previous Page" at bounding box center [158, 261] width 7 height 11
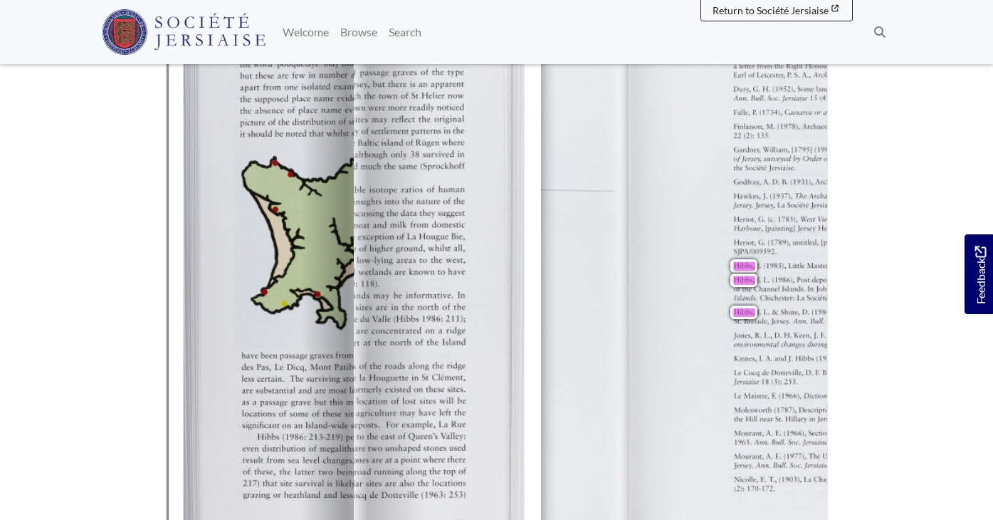
scroll to position [405, 0]
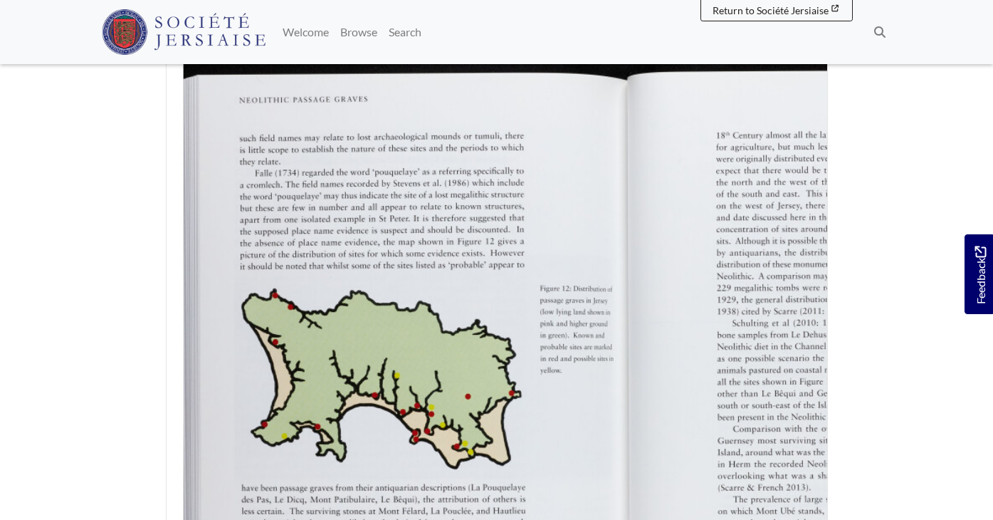
scroll to position [268, 0]
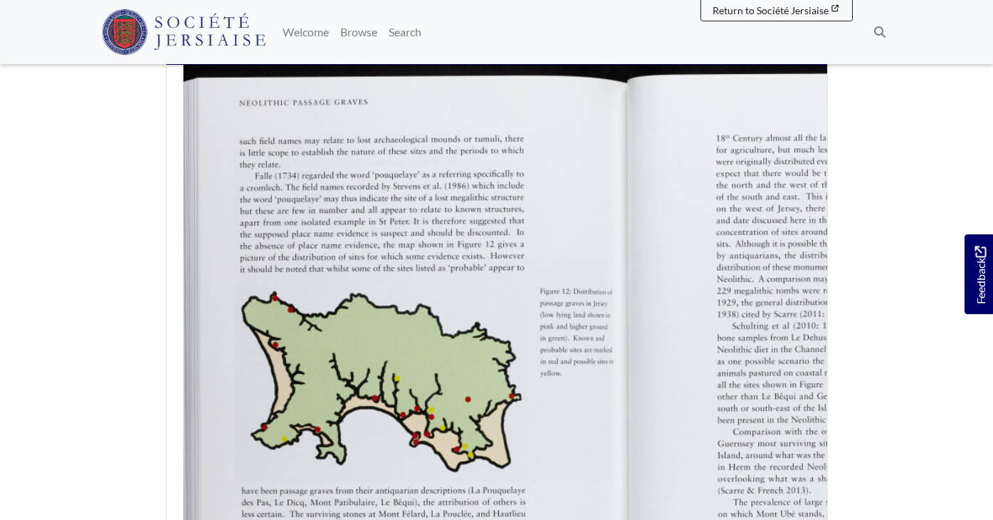
click at [155, 391] on icon "Previous Page" at bounding box center [158, 396] width 7 height 11
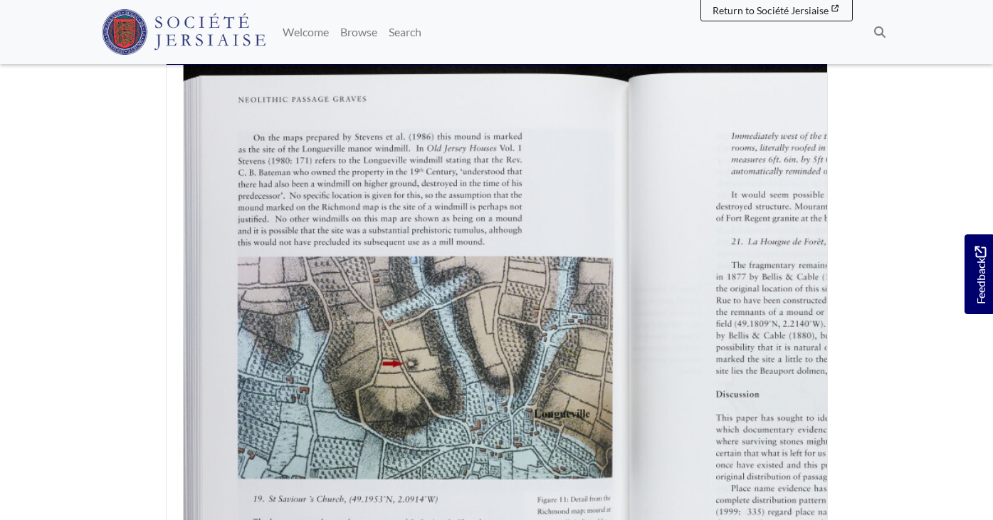
click at [155, 391] on icon "Previous Page" at bounding box center [158, 396] width 7 height 11
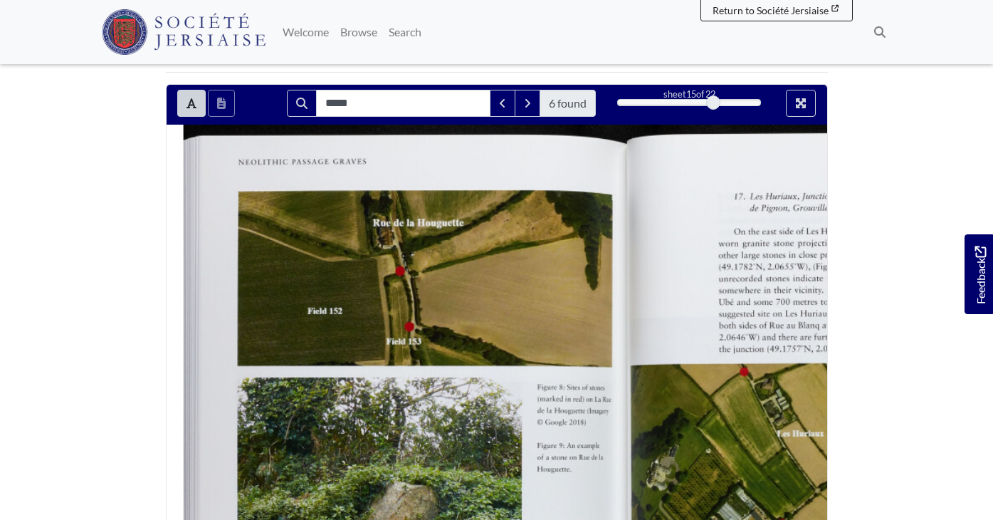
scroll to position [195, 0]
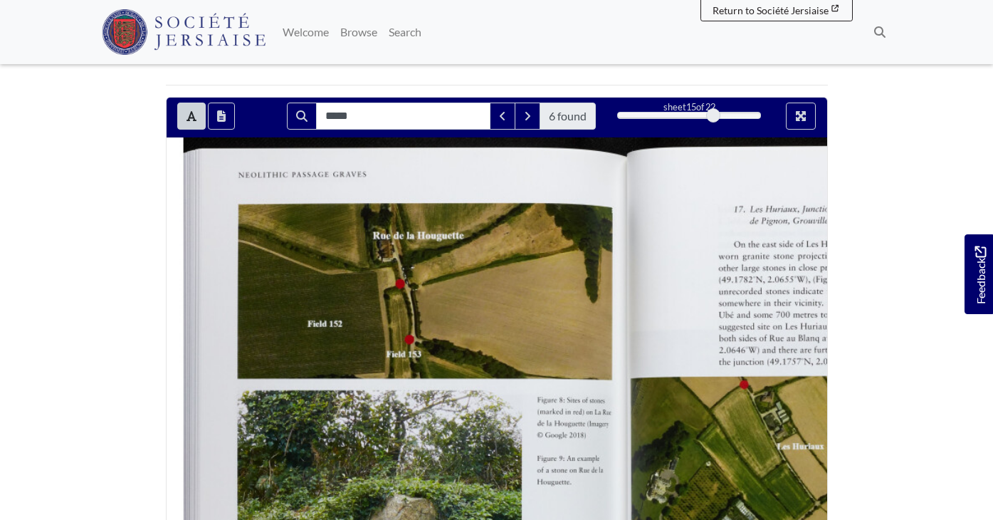
click at [155, 464] on icon "Previous Page" at bounding box center [158, 469] width 7 height 11
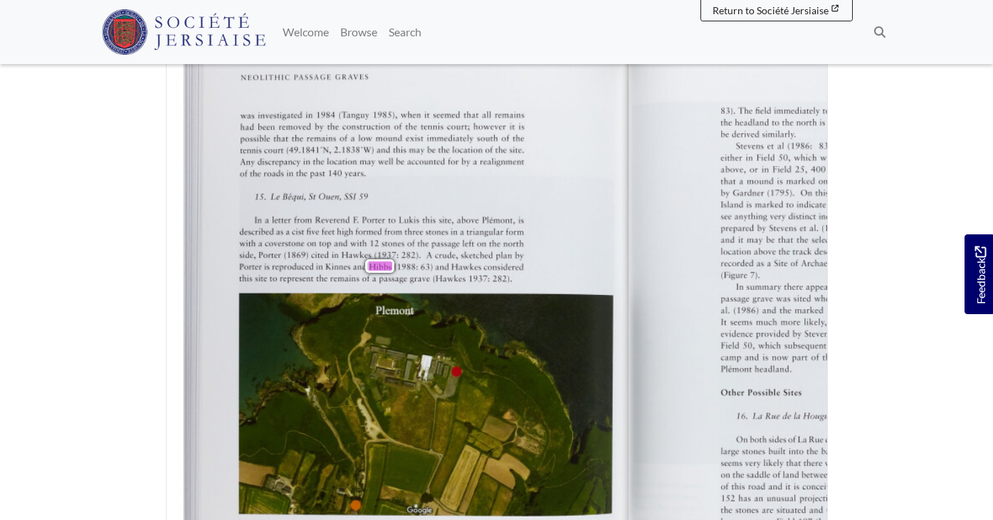
scroll to position [293, 0]
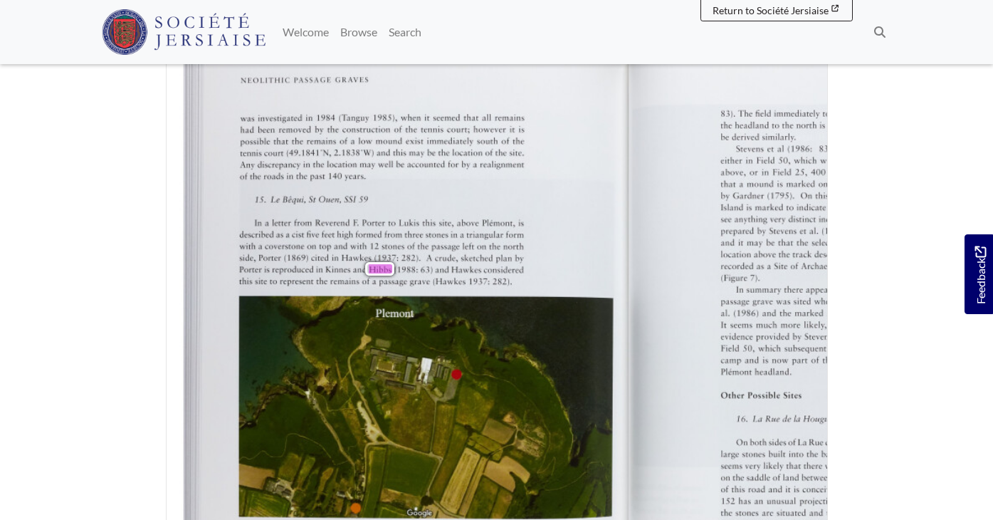
click at [155, 366] on icon "Previous Page" at bounding box center [158, 371] width 6 height 10
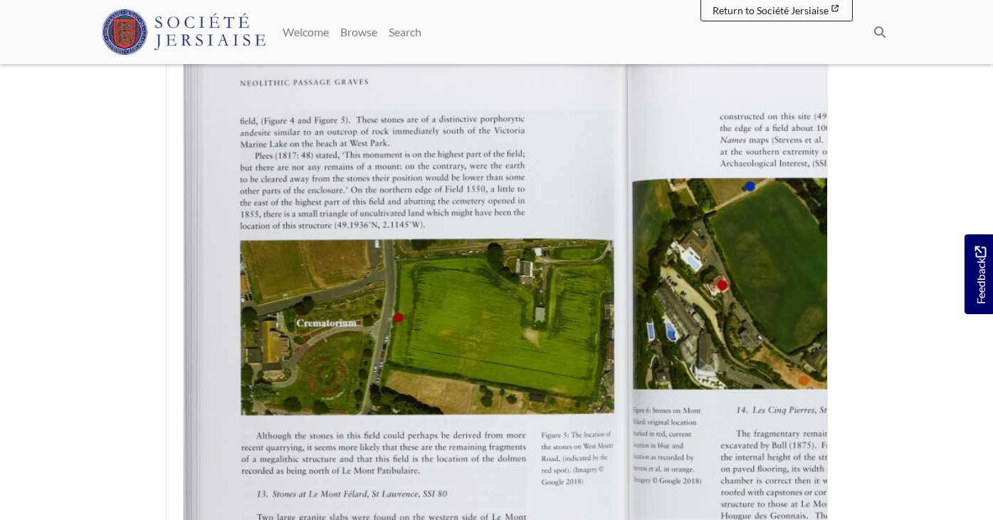
click at [155, 366] on icon "Previous Page" at bounding box center [158, 371] width 6 height 10
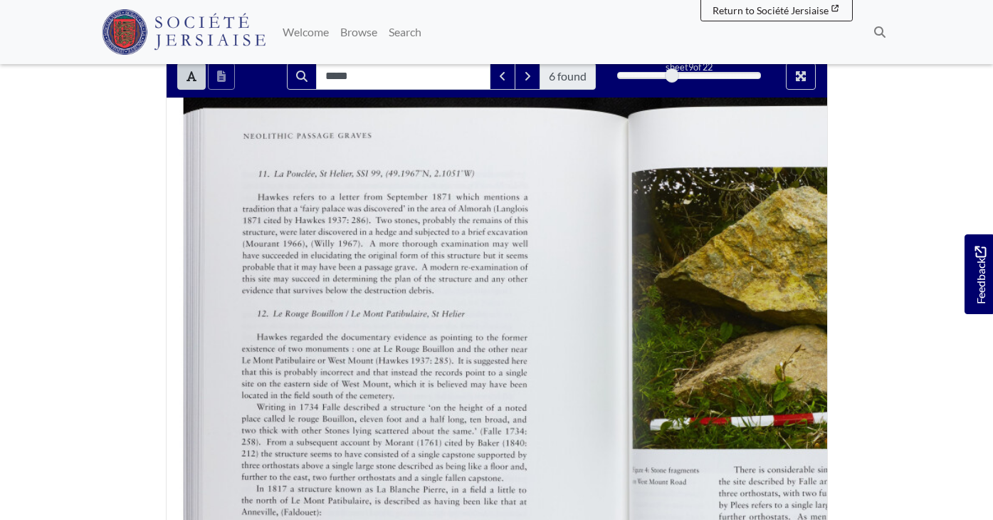
scroll to position [226, 0]
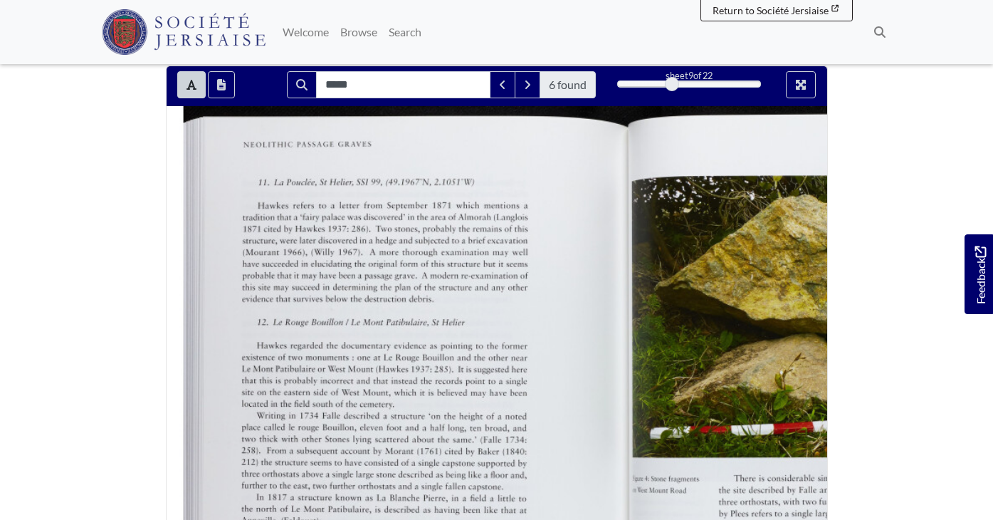
click at [155, 432] on icon "Previous Page" at bounding box center [158, 437] width 7 height 11
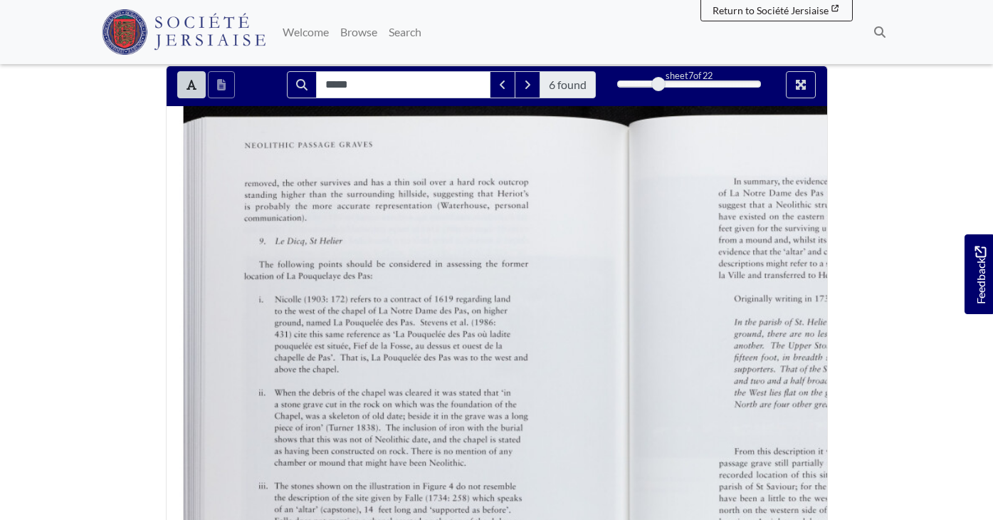
click at [155, 432] on icon "Previous Page" at bounding box center [158, 437] width 7 height 11
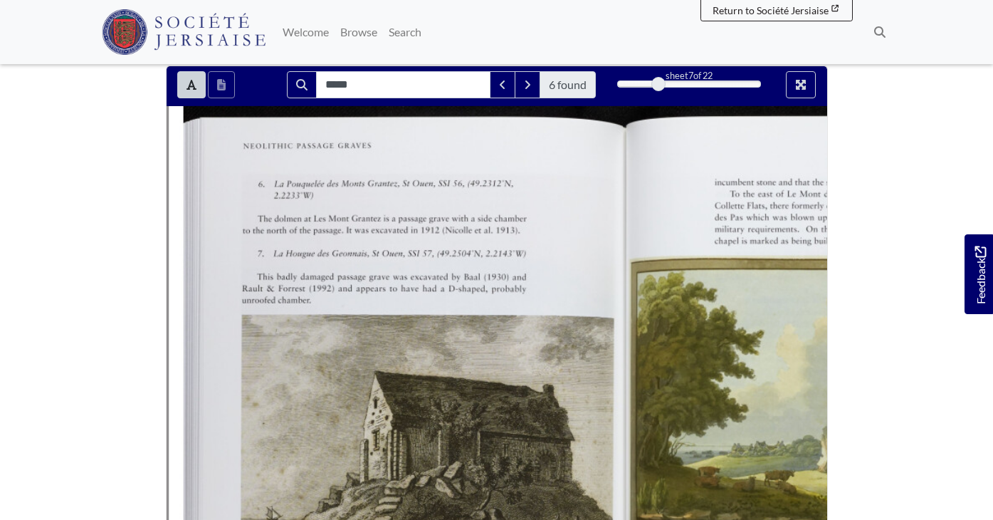
click at [155, 432] on icon "Previous Page" at bounding box center [158, 437] width 7 height 11
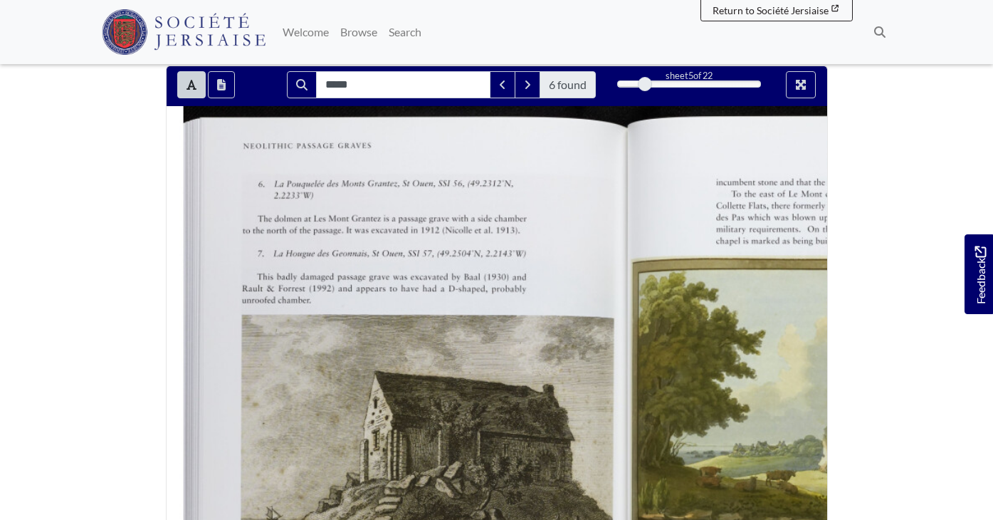
click at [155, 433] on icon "Previous Page" at bounding box center [158, 438] width 6 height 10
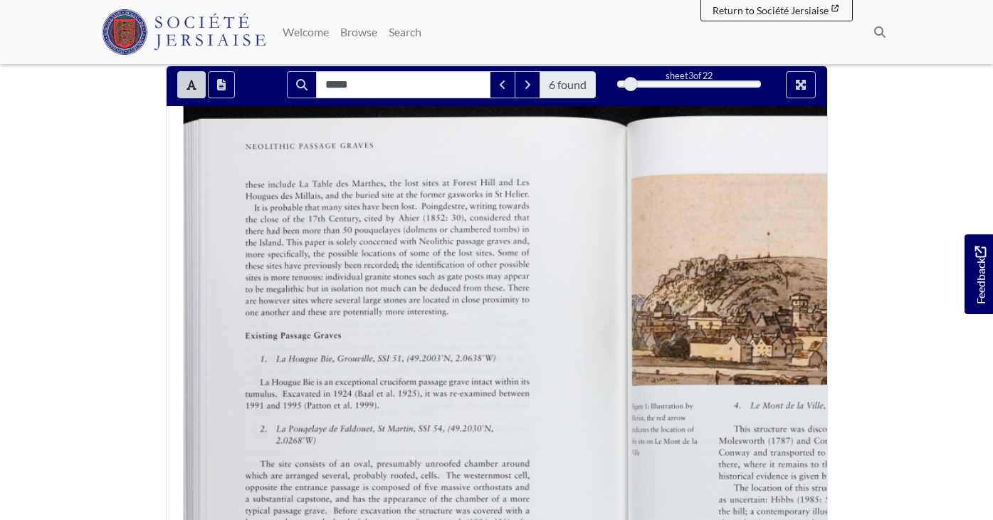
click at [155, 433] on icon "Previous Page" at bounding box center [158, 438] width 6 height 10
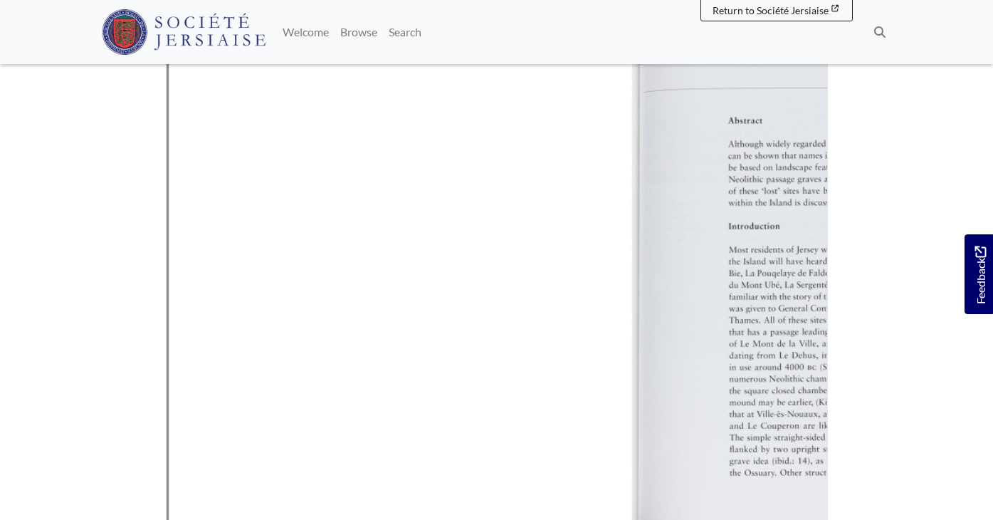
scroll to position [434, 0]
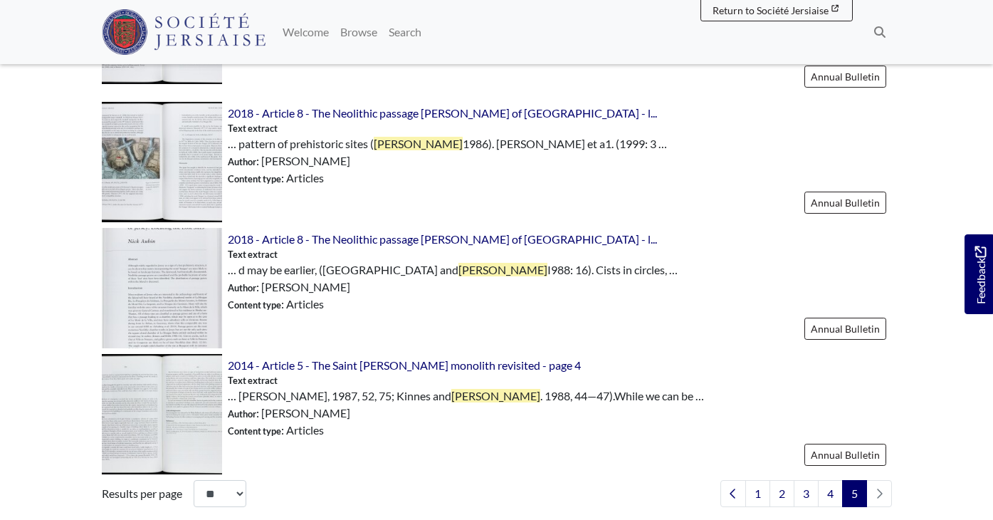
scroll to position [710, 0]
